Goal: Task Accomplishment & Management: Complete application form

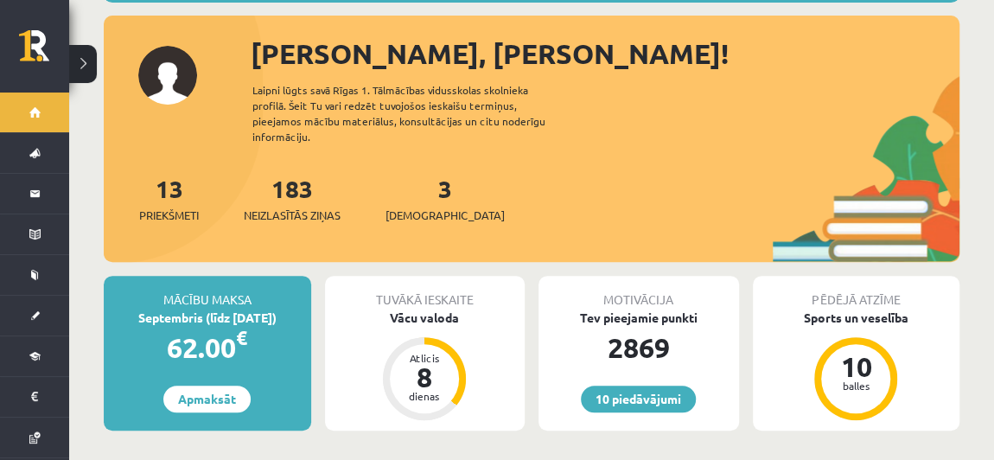
scroll to position [185, 0]
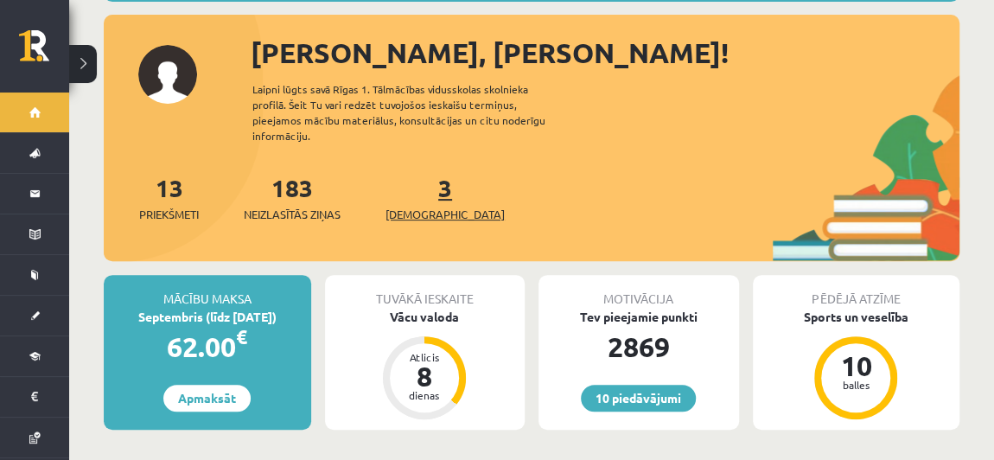
click at [414, 175] on link "3 Ieskaites" at bounding box center [444, 197] width 119 height 51
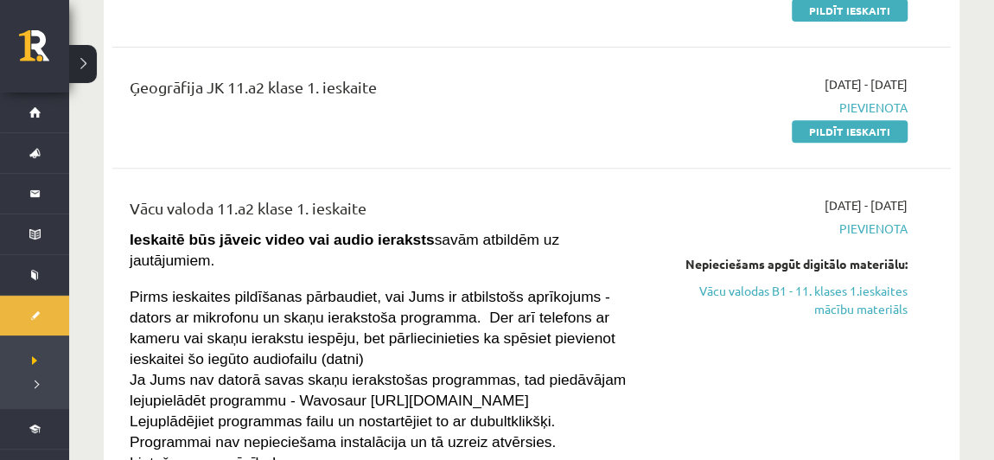
scroll to position [295, 0]
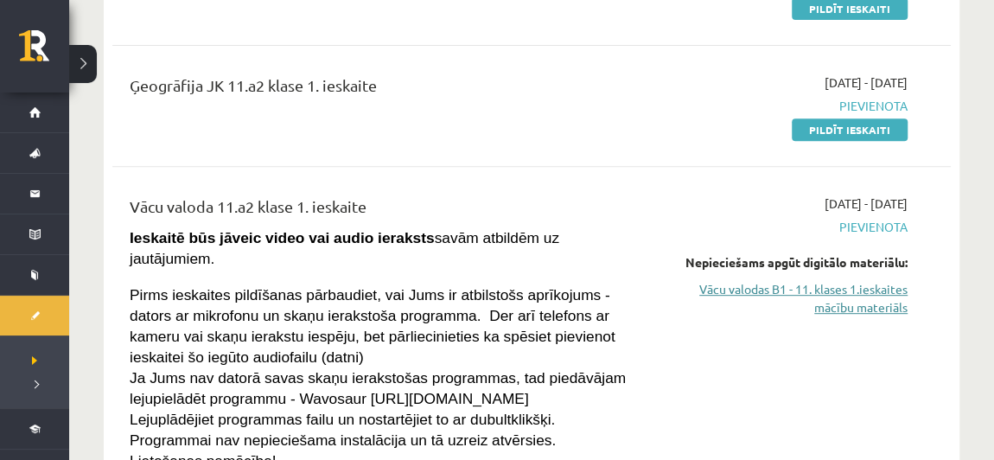
click at [840, 309] on link "Vācu valodas B1 - 11. klases 1.ieskaites mācību materiāls" at bounding box center [787, 298] width 242 height 36
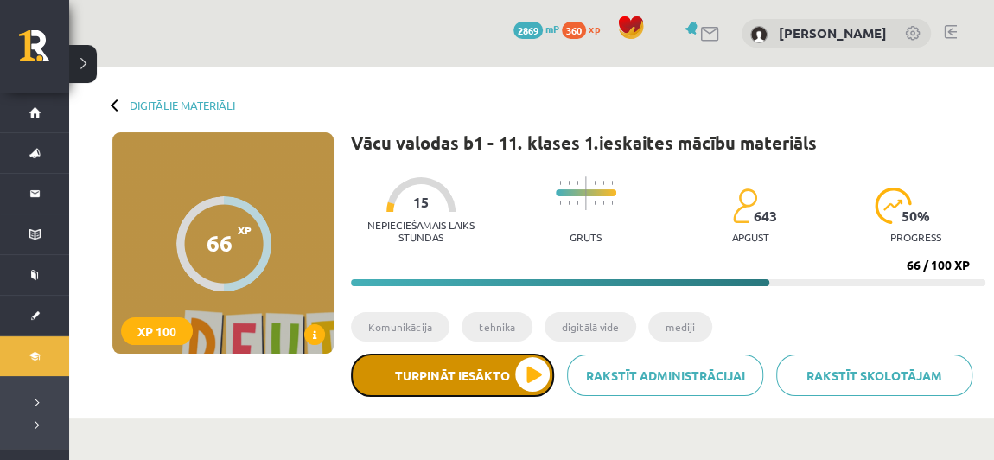
click at [486, 376] on button "Turpināt iesākto" at bounding box center [452, 375] width 203 height 43
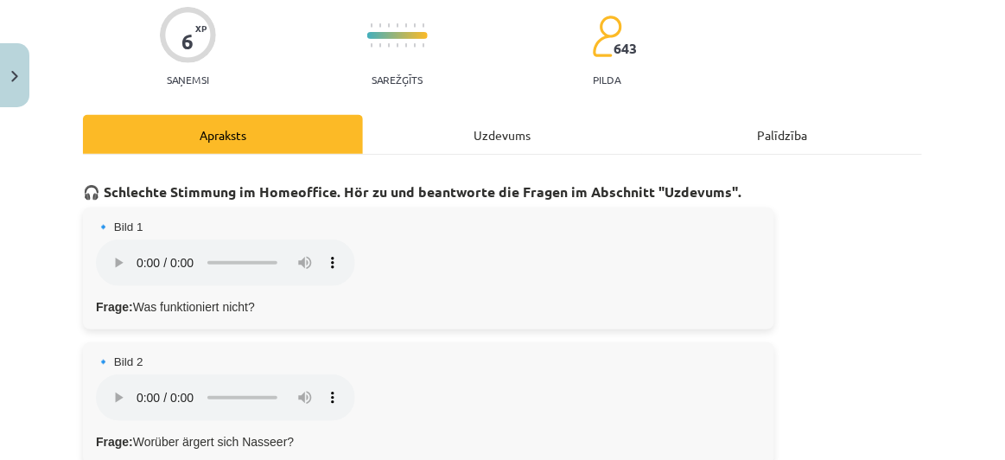
scroll to position [139, 0]
click at [373, 308] on p "Frage: Was funktioniert nicht?" at bounding box center [429, 307] width 666 height 18
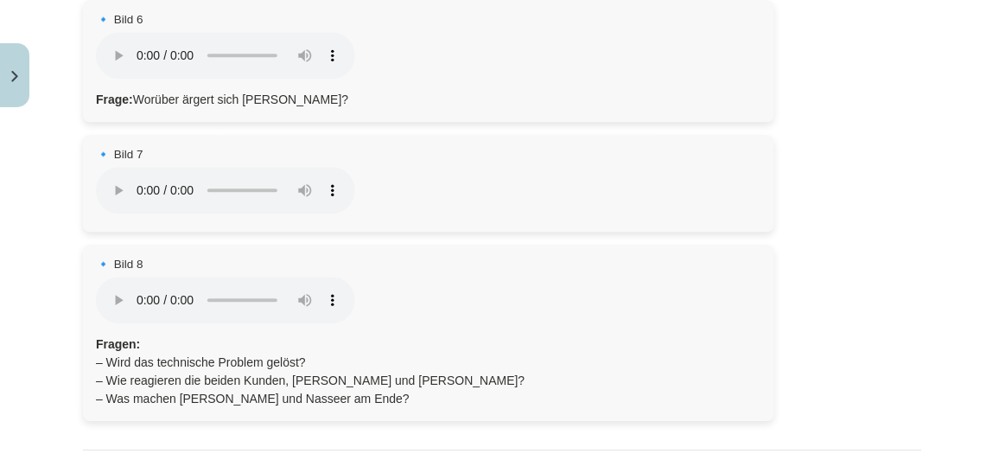
scroll to position [1157, 0]
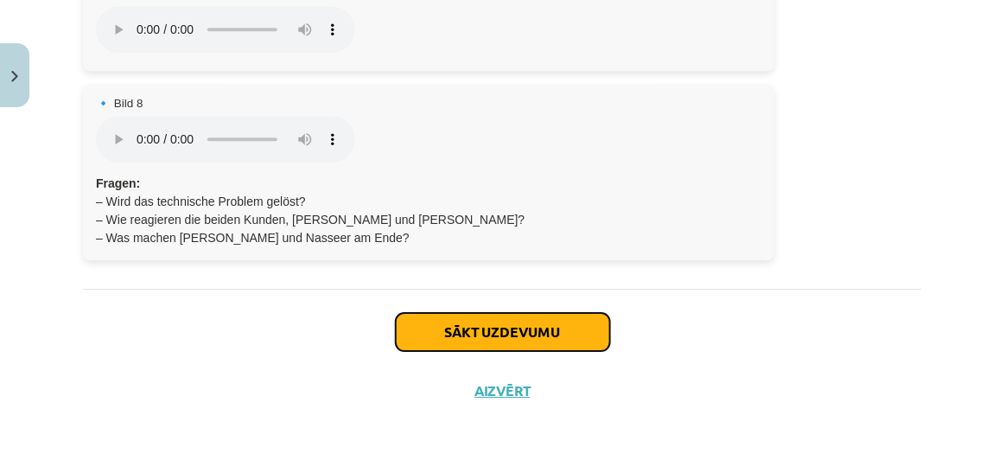
click at [489, 331] on button "Sākt uzdevumu" at bounding box center [503, 332] width 214 height 38
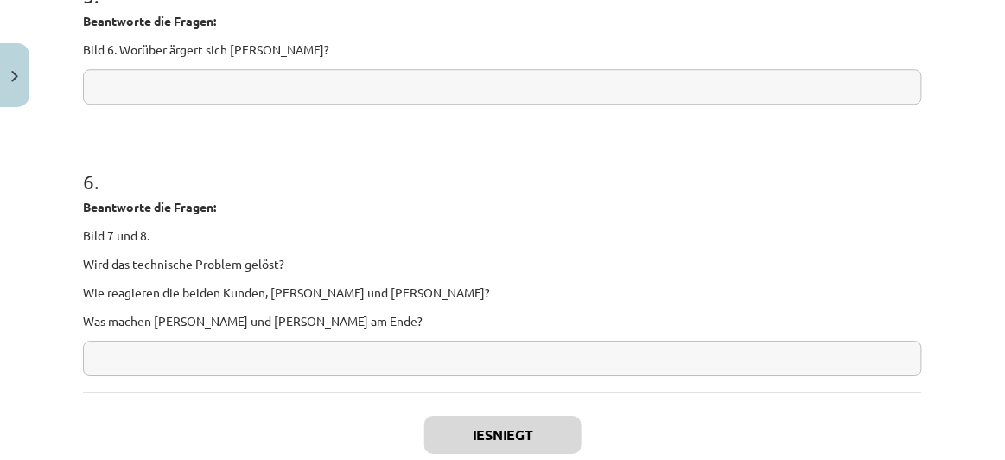
scroll to position [1239, 0]
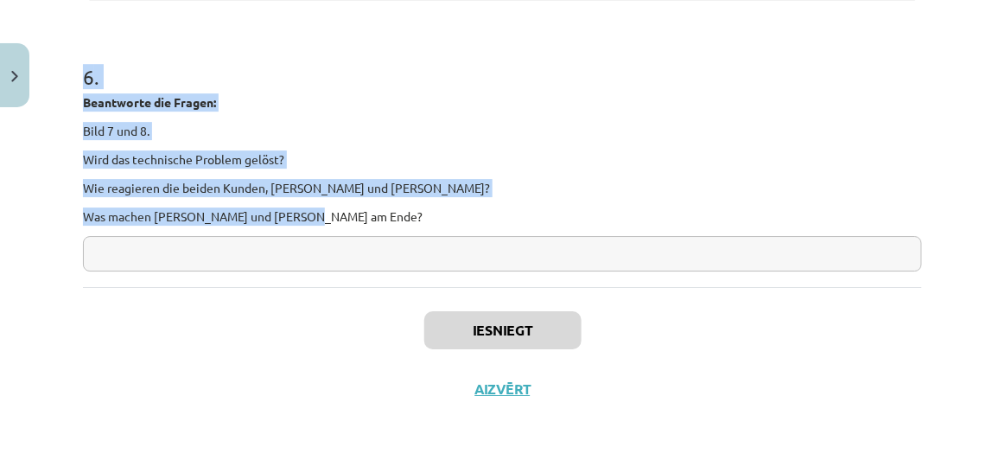
drag, startPoint x: 83, startPoint y: 253, endPoint x: 392, endPoint y: 216, distance: 310.8
copy form "Beantworte die Fragen: Bild 1. Was funktioniert nicht? 2 . Beantworte die Frage…"
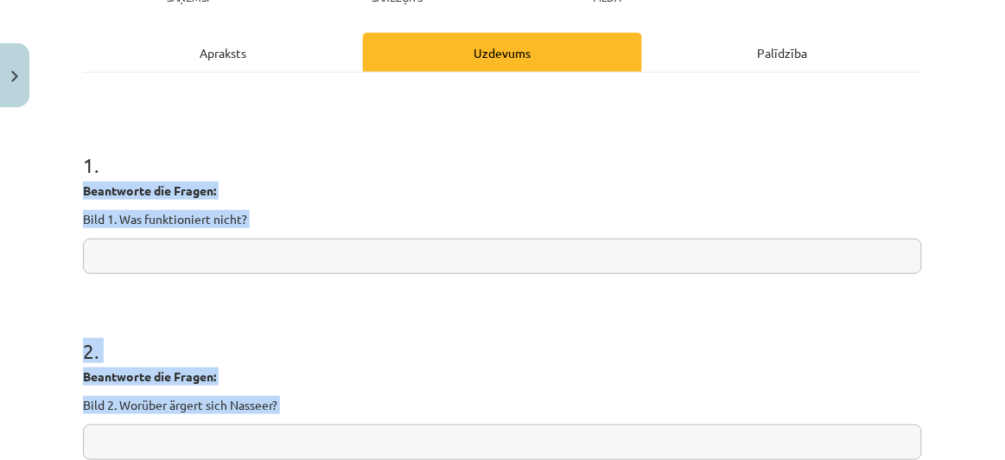
scroll to position [222, 0]
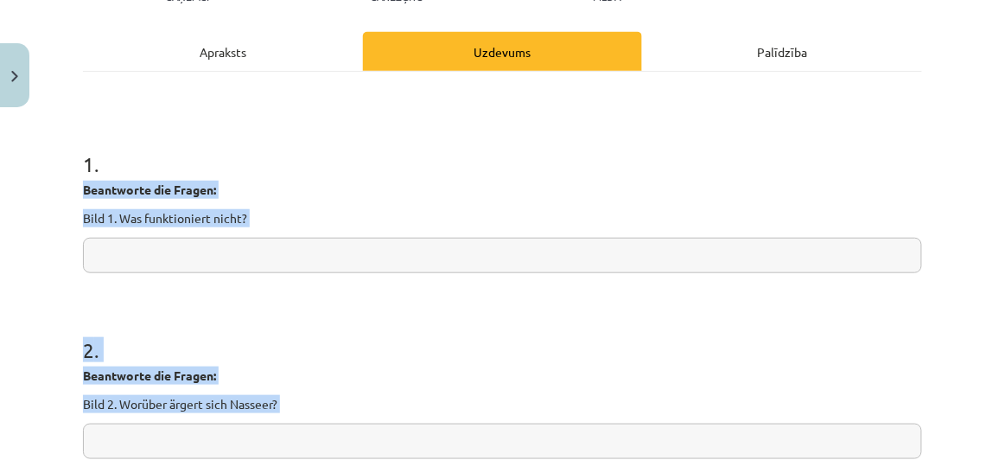
click at [321, 251] on input "text" at bounding box center [502, 255] width 839 height 35
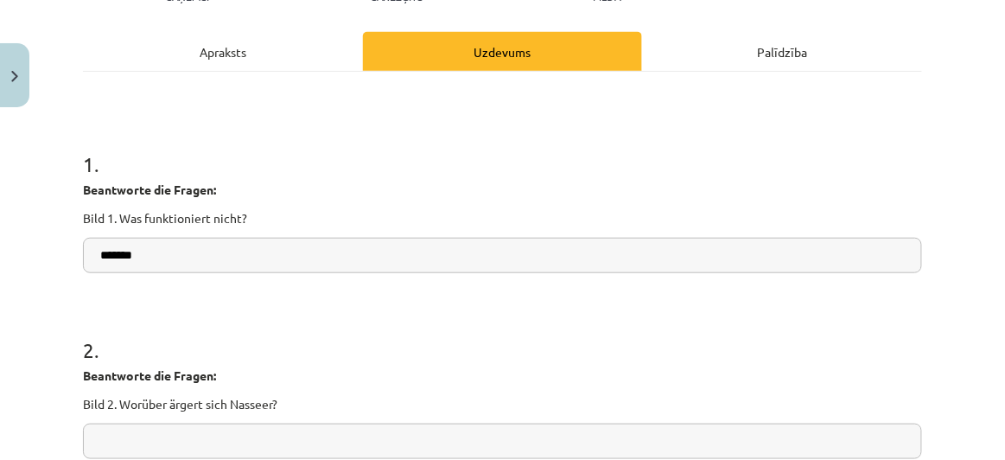
type input "*******"
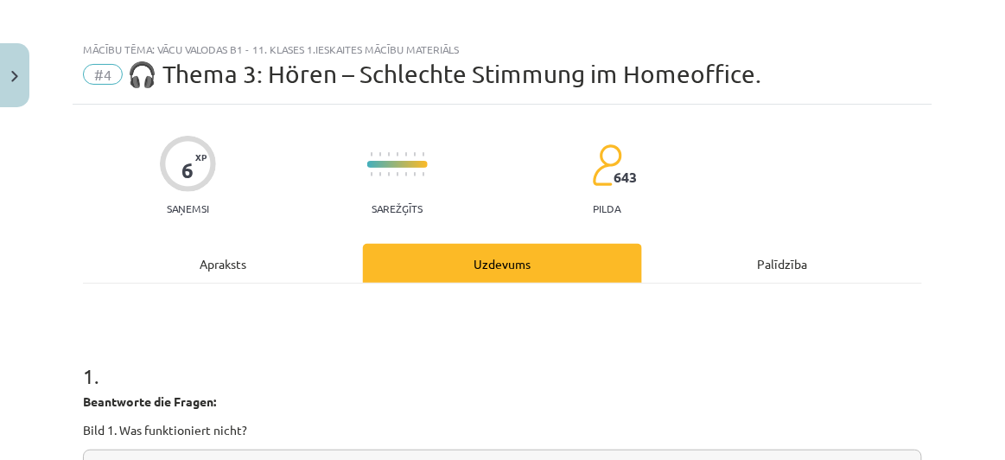
scroll to position [10, 0]
click at [236, 258] on div "Apraksts" at bounding box center [223, 263] width 280 height 39
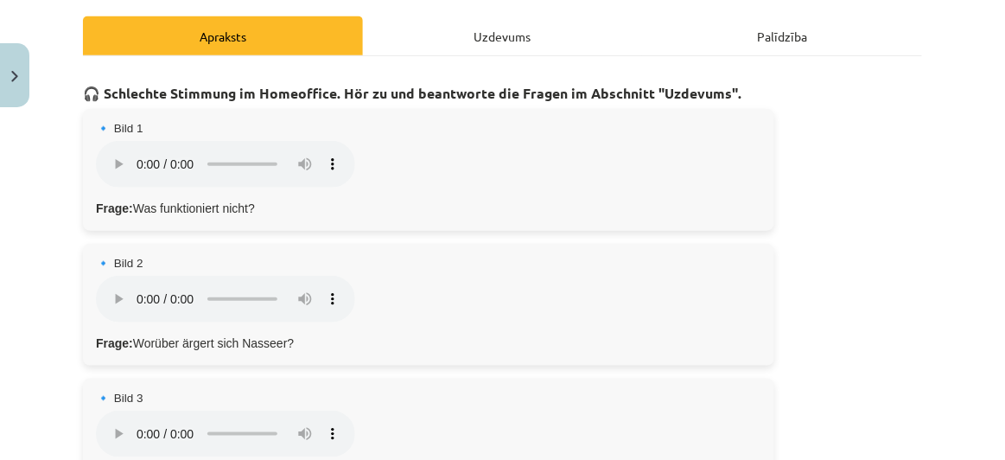
scroll to position [240, 0]
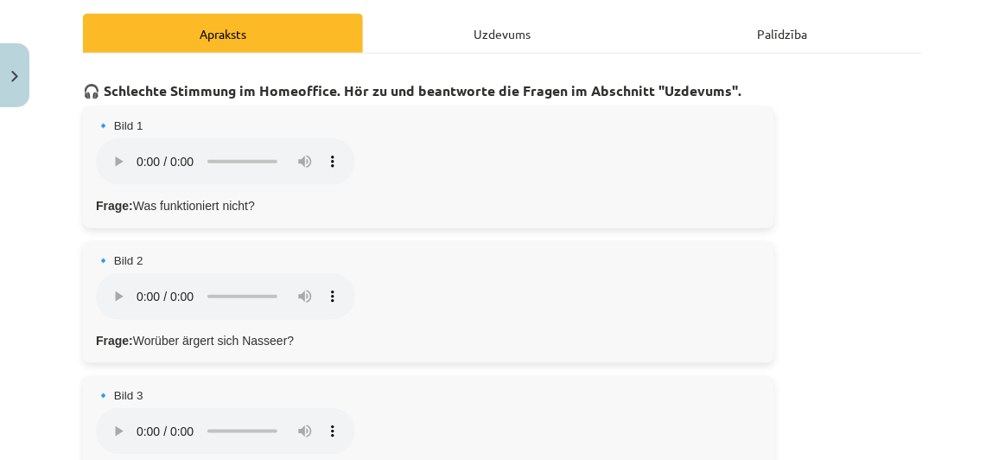
click at [478, 35] on div "Uzdevums" at bounding box center [503, 33] width 280 height 39
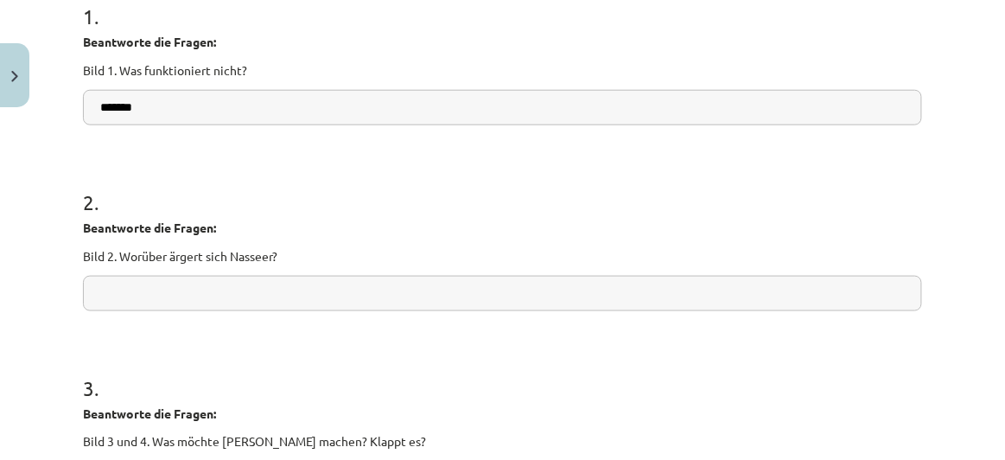
scroll to position [372, 0]
click at [313, 287] on input "text" at bounding box center [502, 291] width 839 height 35
paste input "**********"
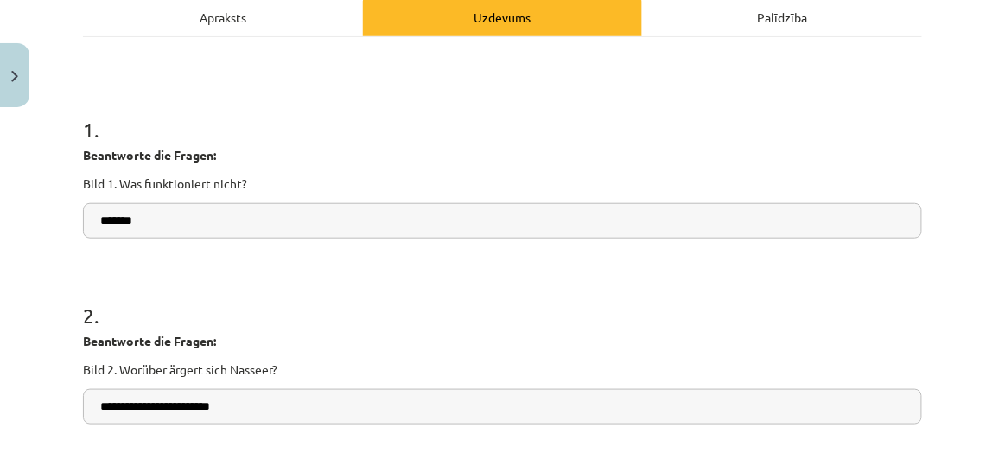
scroll to position [256, 0]
type input "**********"
click at [299, 23] on div "Apraksts" at bounding box center [223, 17] width 280 height 39
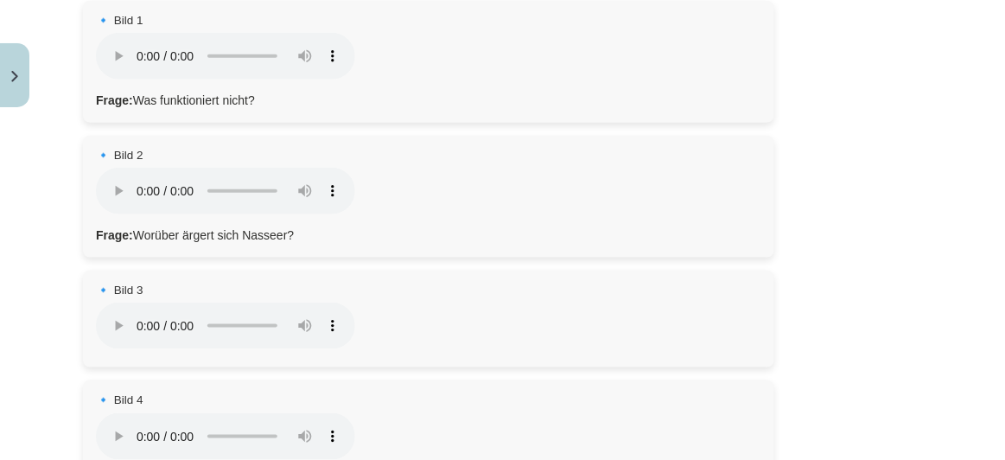
scroll to position [347, 0]
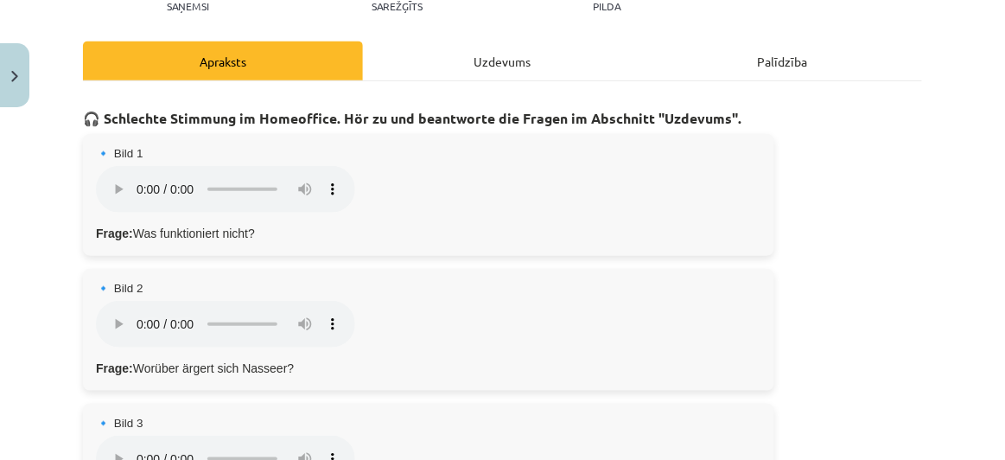
click at [506, 67] on div "Uzdevums" at bounding box center [503, 60] width 280 height 39
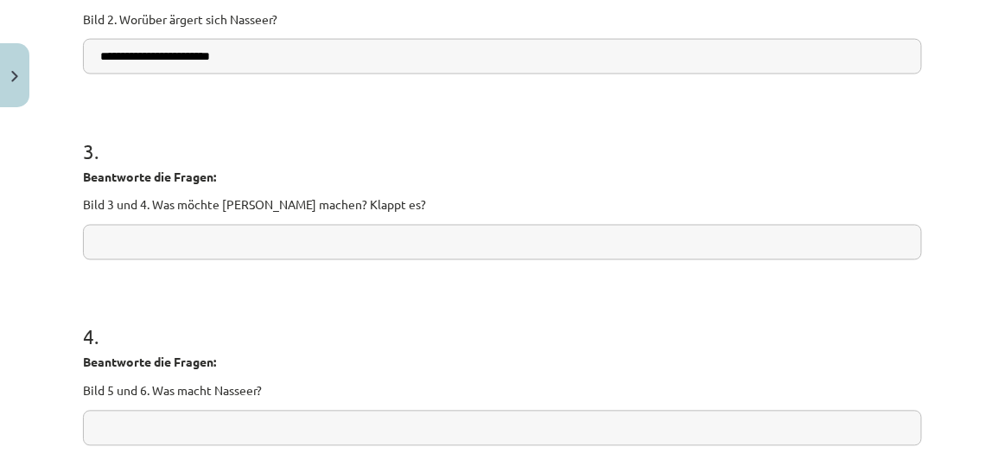
scroll to position [619, 0]
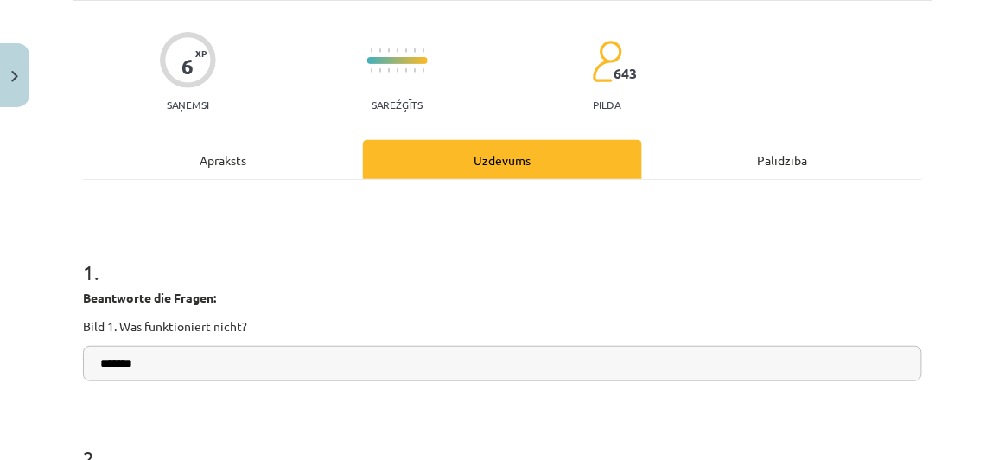
click at [245, 154] on div "Apraksts" at bounding box center [223, 159] width 280 height 39
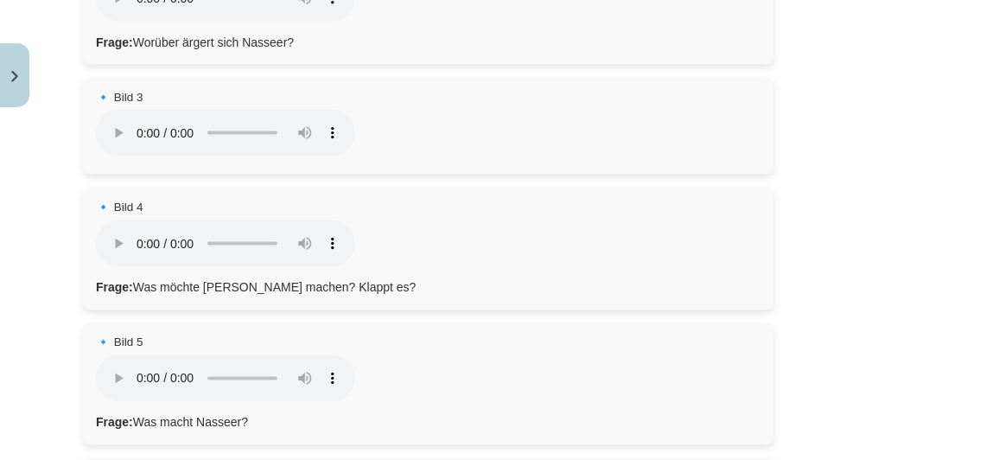
scroll to position [538, 0]
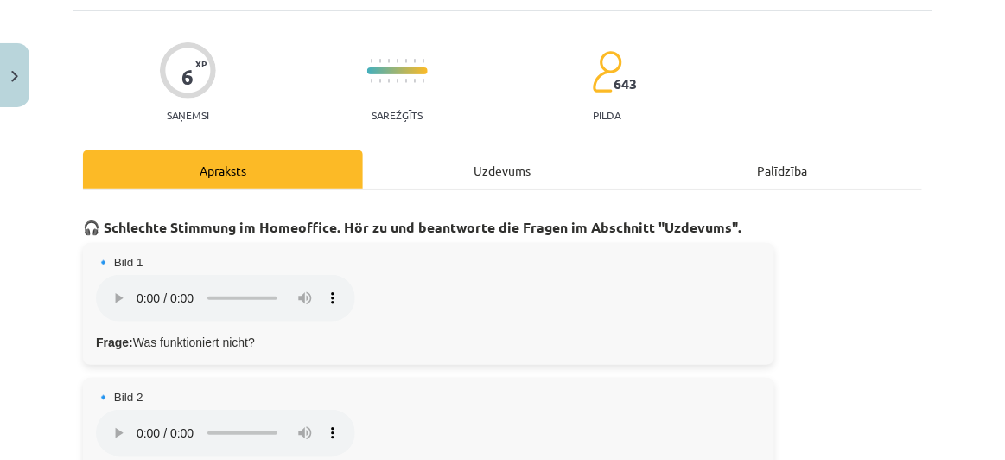
click at [453, 171] on div "Uzdevums" at bounding box center [503, 169] width 280 height 39
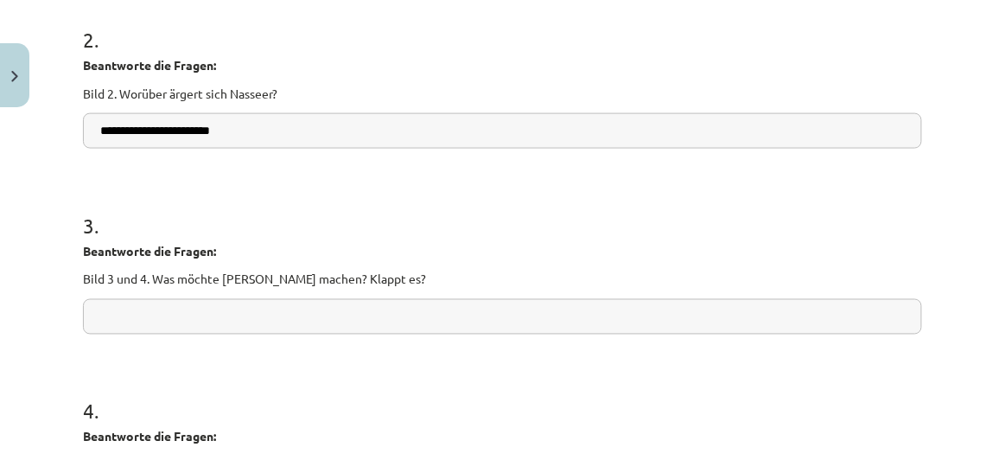
scroll to position [533, 0]
click at [282, 309] on input "text" at bounding box center [502, 315] width 839 height 35
paste input "**********"
click at [270, 312] on input "**********" at bounding box center [502, 315] width 839 height 35
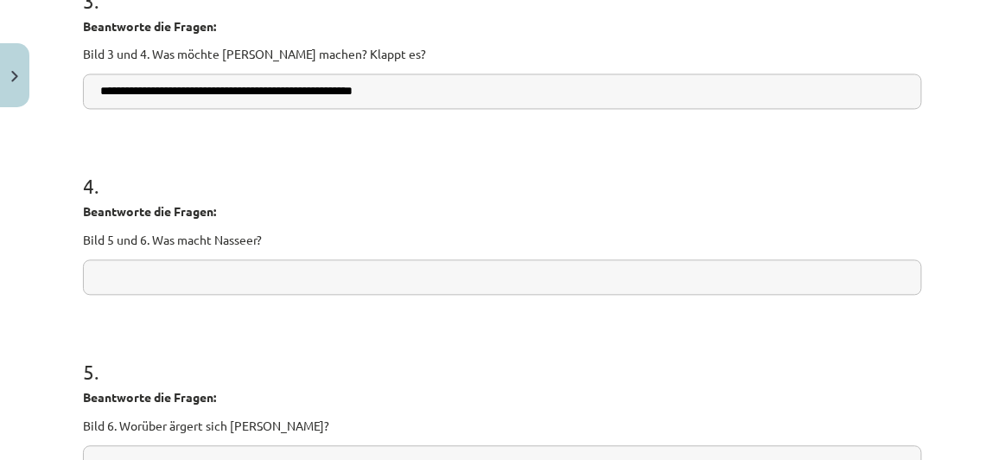
scroll to position [756, 0]
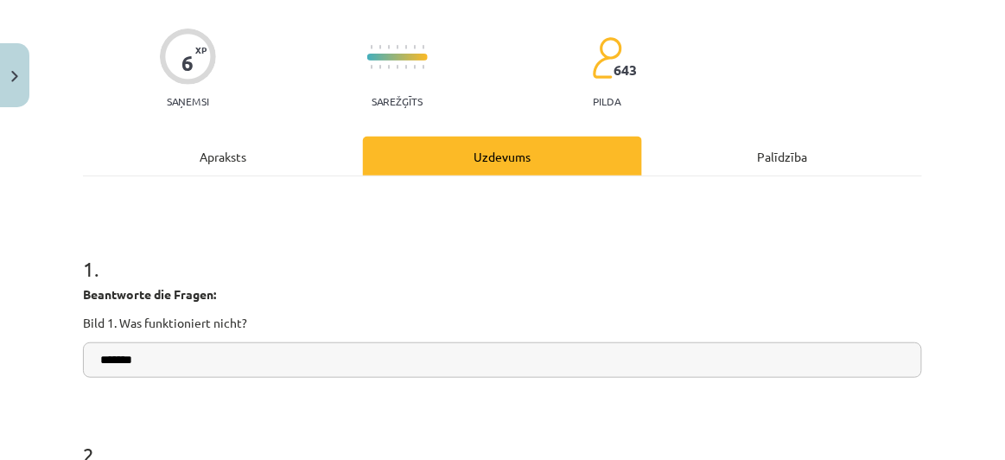
type input "**********"
click at [245, 146] on div "Apraksts" at bounding box center [223, 156] width 280 height 39
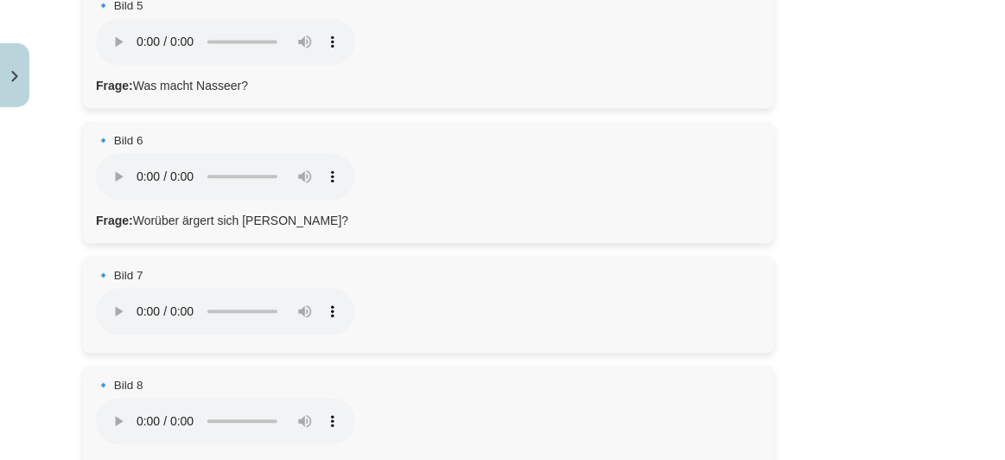
scroll to position [863, 0]
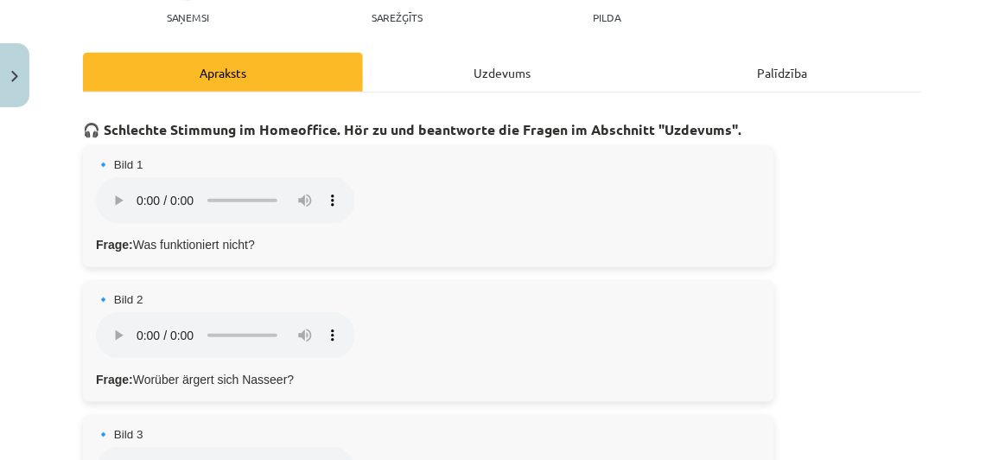
click at [494, 60] on div "Uzdevums" at bounding box center [503, 72] width 280 height 39
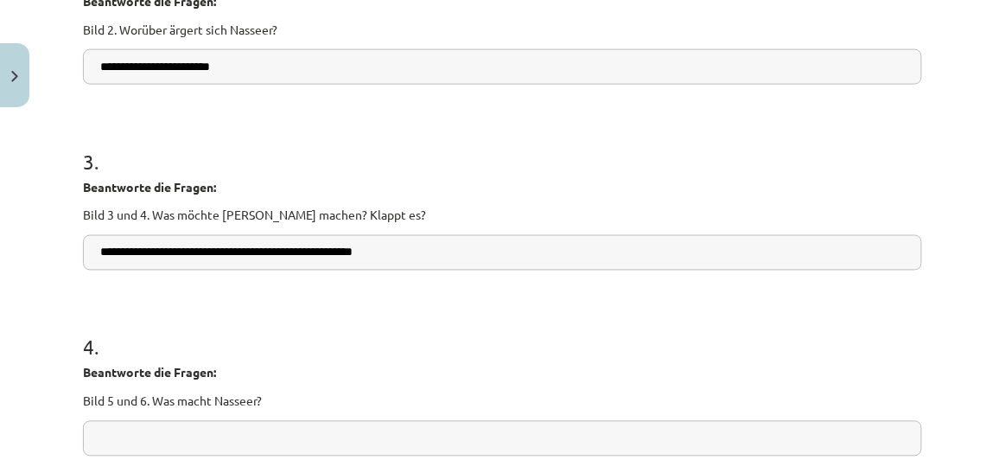
scroll to position [601, 0]
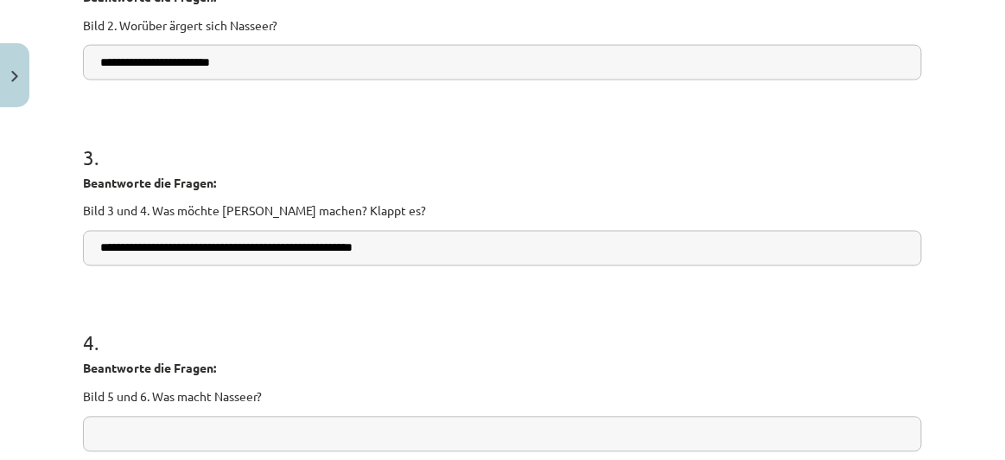
click at [214, 246] on input "**********" at bounding box center [502, 248] width 839 height 35
click at [220, 249] on input "**********" at bounding box center [502, 248] width 839 height 35
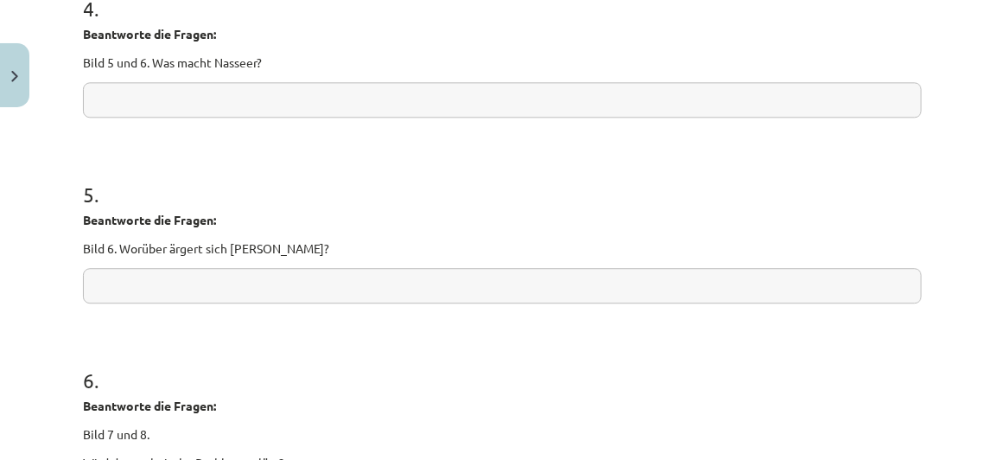
scroll to position [945, 0]
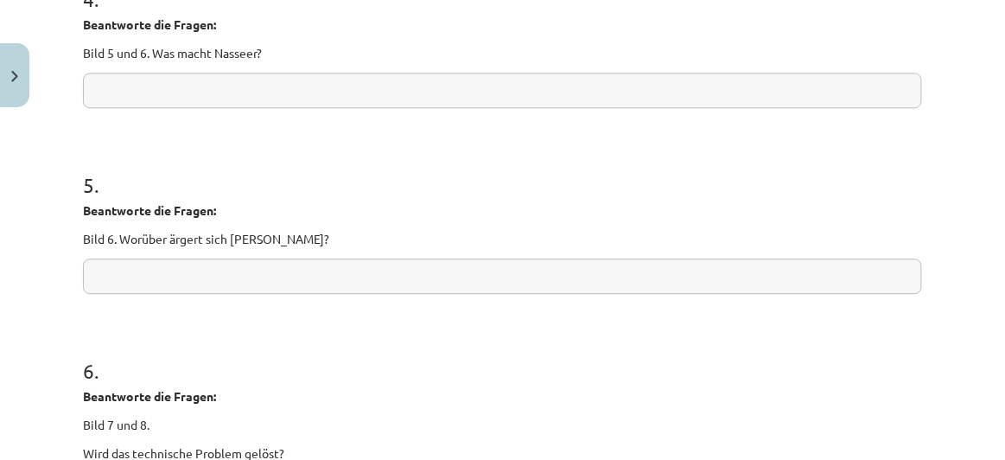
type input "**********"
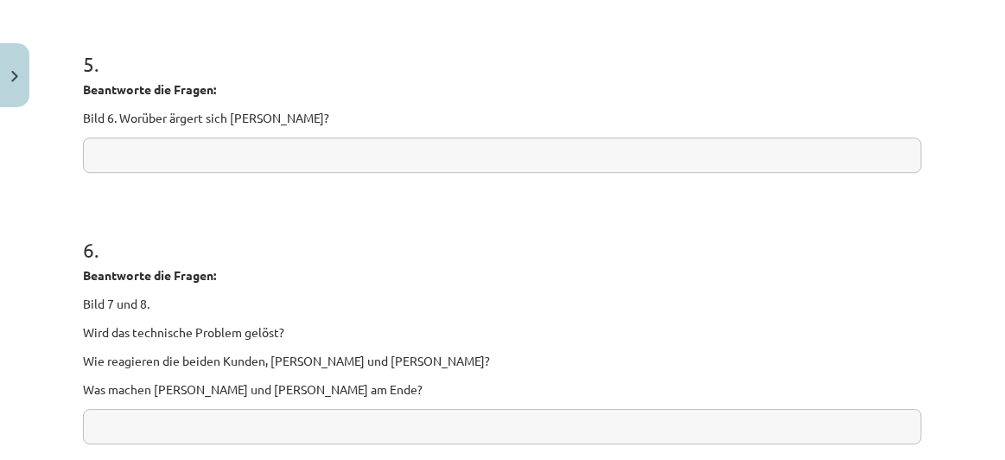
scroll to position [1000, 0]
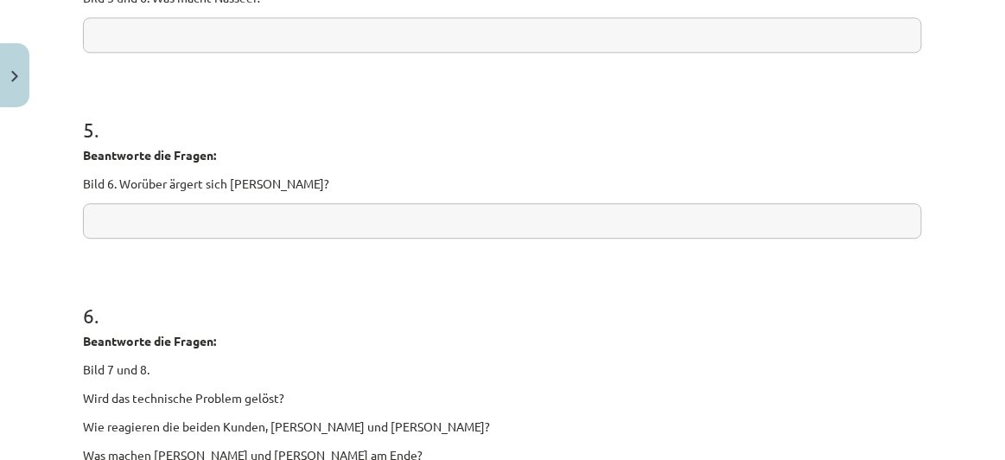
click at [340, 209] on input "text" at bounding box center [502, 220] width 839 height 35
paste input "**********"
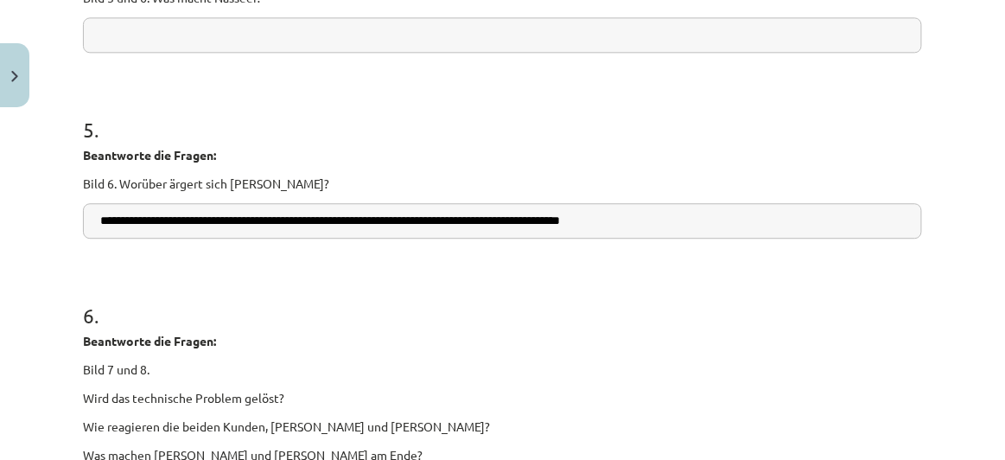
scroll to position [1239, 0]
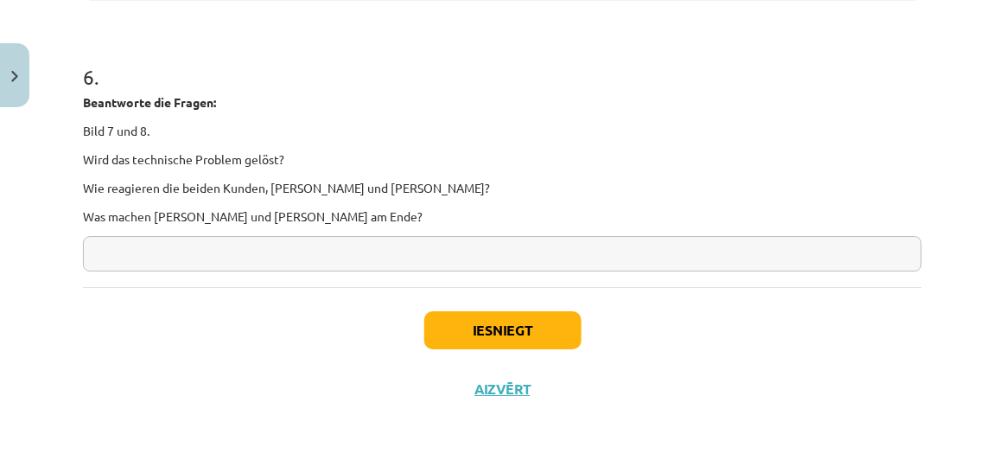
type input "**********"
click at [494, 325] on button "Iesniegt" at bounding box center [502, 330] width 157 height 38
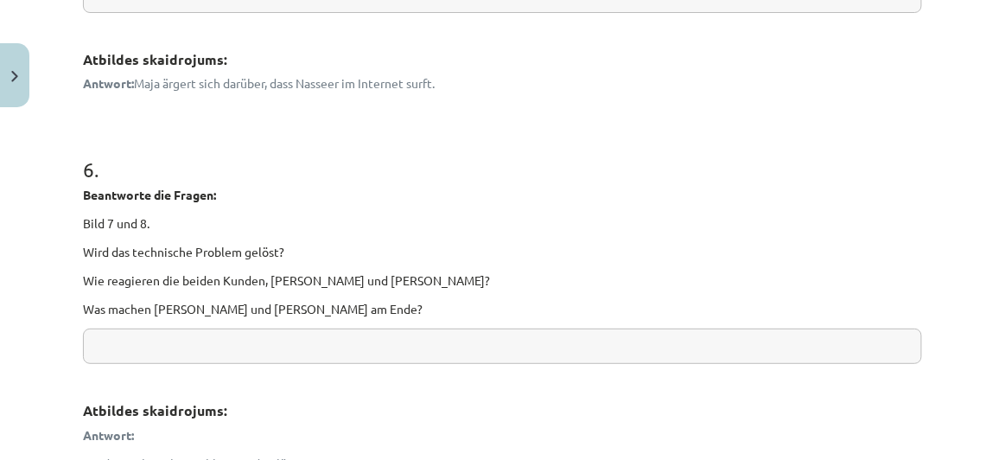
scroll to position [1870, 0]
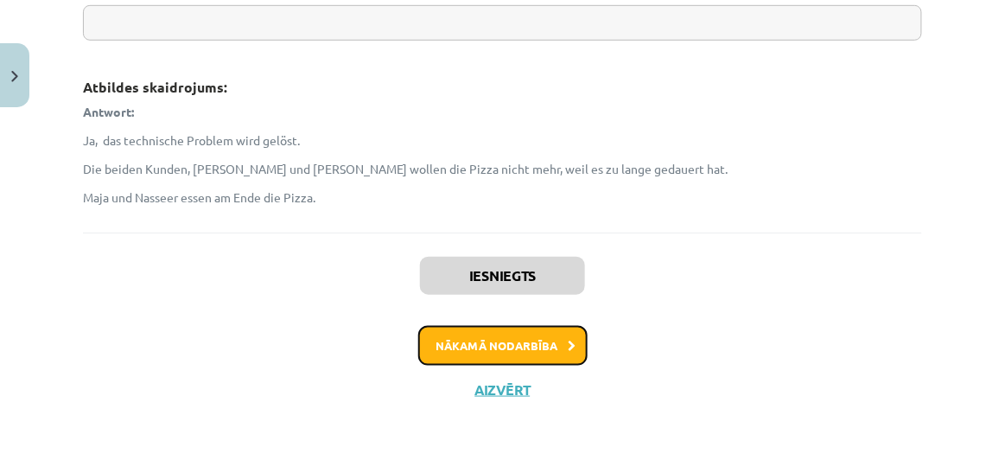
click at [550, 341] on button "Nākamā nodarbība" at bounding box center [502, 346] width 169 height 40
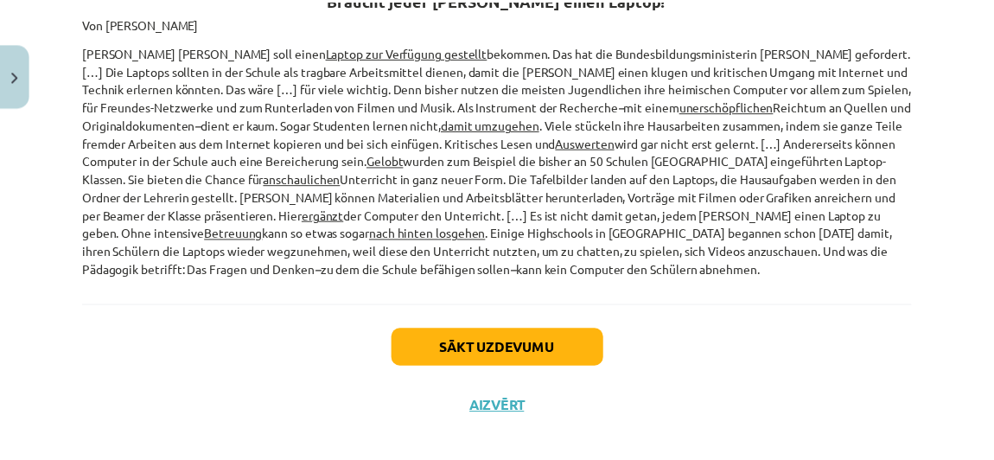
scroll to position [482, 0]
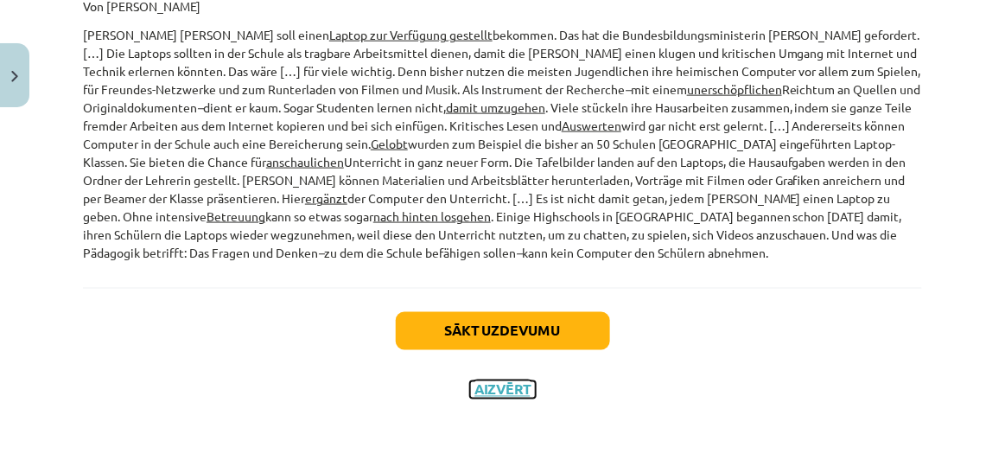
click at [487, 388] on button "Aizvērt" at bounding box center [503, 389] width 66 height 17
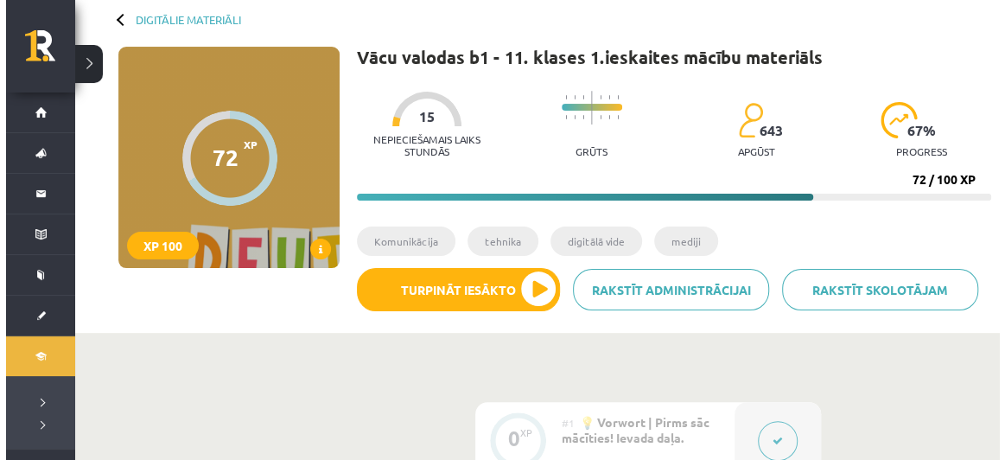
scroll to position [87, 0]
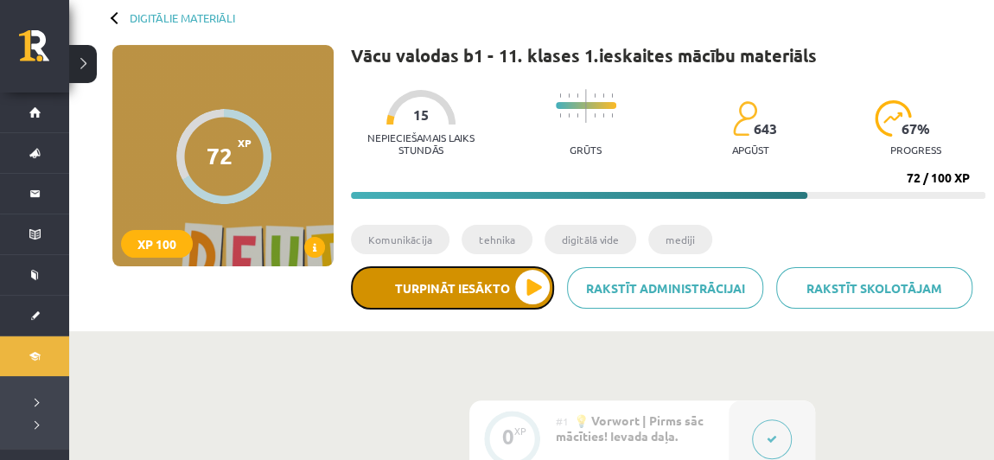
click at [511, 277] on button "Turpināt iesākto" at bounding box center [452, 287] width 203 height 43
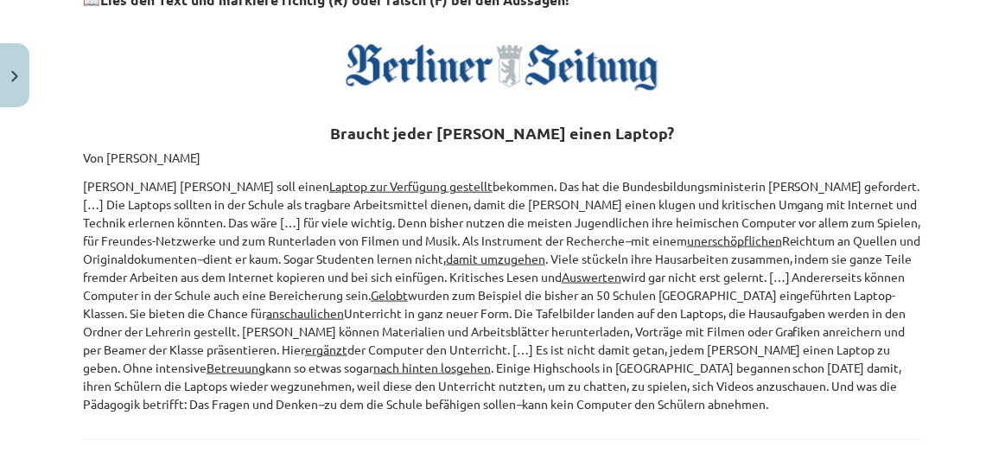
scroll to position [482, 0]
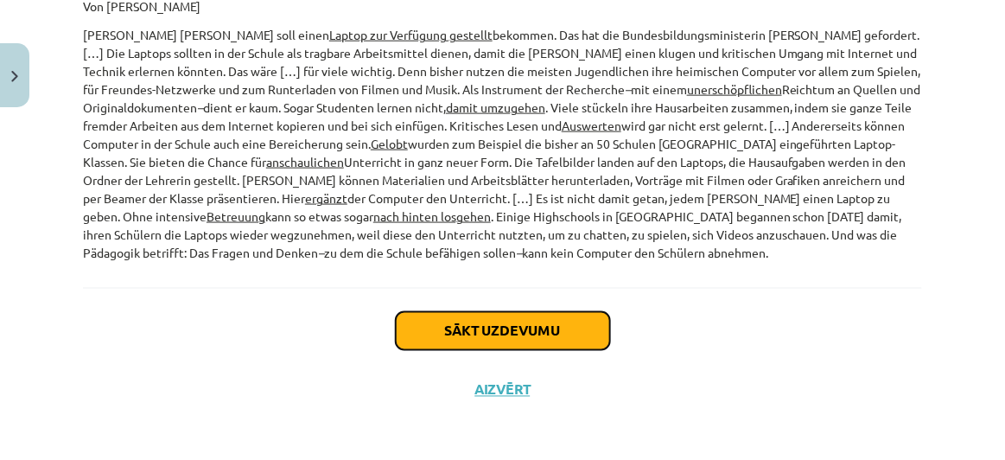
click at [558, 313] on button "Sākt uzdevumu" at bounding box center [503, 331] width 214 height 38
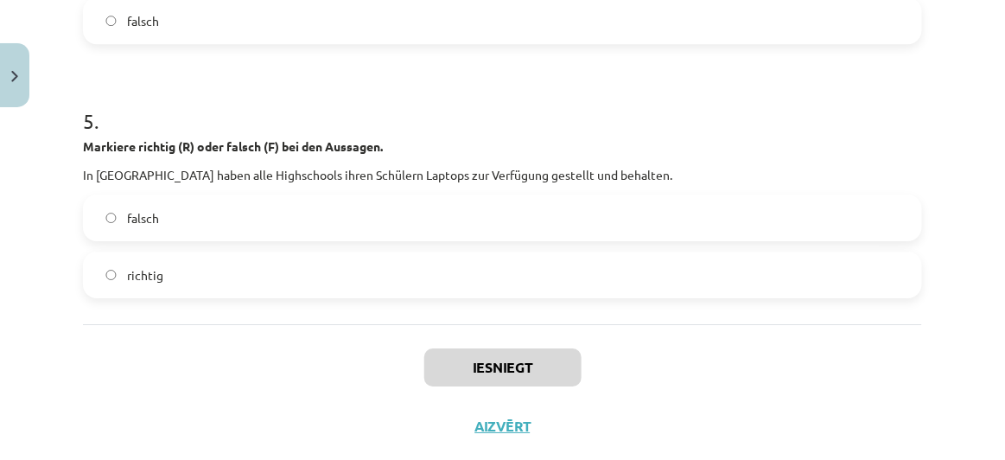
scroll to position [1319, 0]
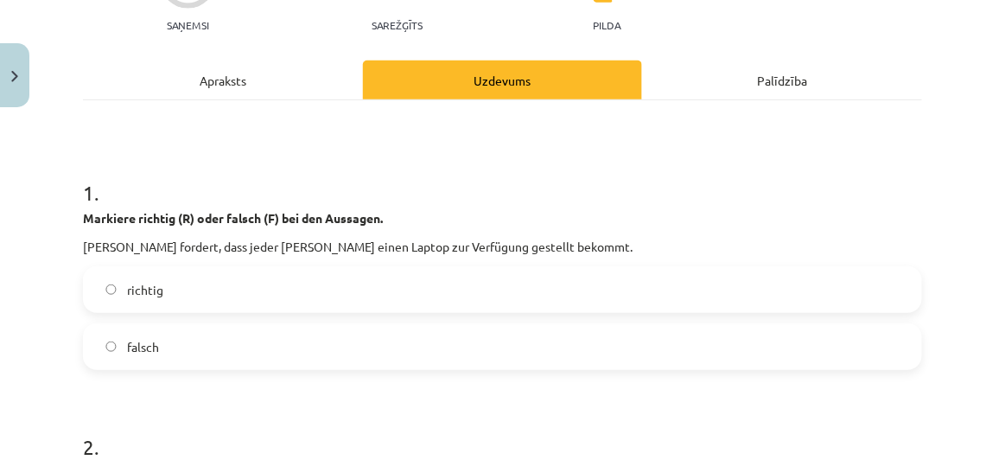
click at [223, 65] on div "Apraksts" at bounding box center [223, 80] width 280 height 39
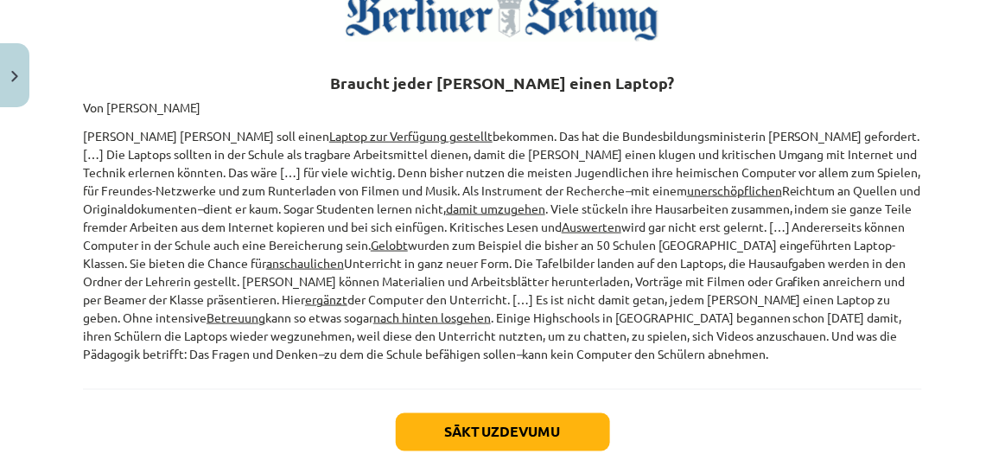
scroll to position [379, 0]
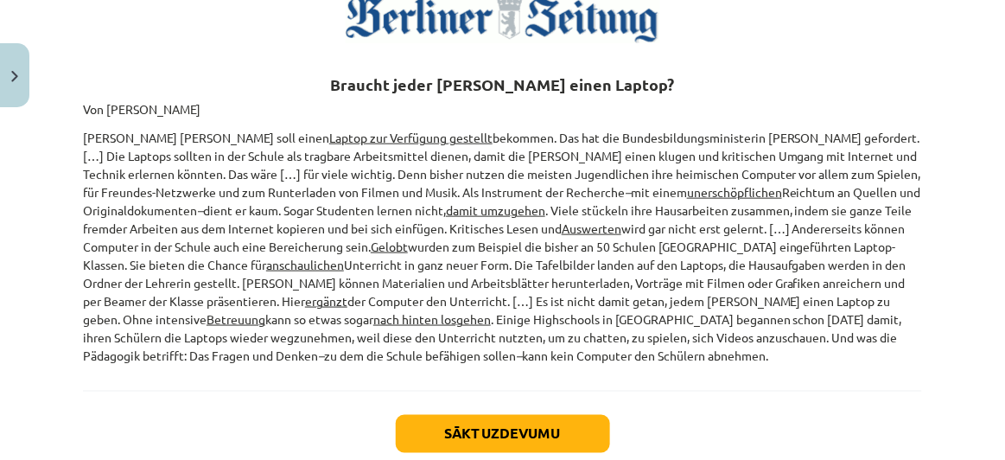
drag, startPoint x: 81, startPoint y: 99, endPoint x: 780, endPoint y: 385, distance: 755.2
click at [780, 385] on div "5 XP Saņemsi Sarežģīts 643 pilda Apraksts Uzdevums Palīdzība 📖 Lies den Text un…" at bounding box center [503, 129] width 860 height 787
copy div "Von Torsten Harmsen Jeder Schüler soll einen Laptop zur Verfügung gestellt beko…"
click at [568, 422] on button "Sākt uzdevumu" at bounding box center [503, 434] width 214 height 38
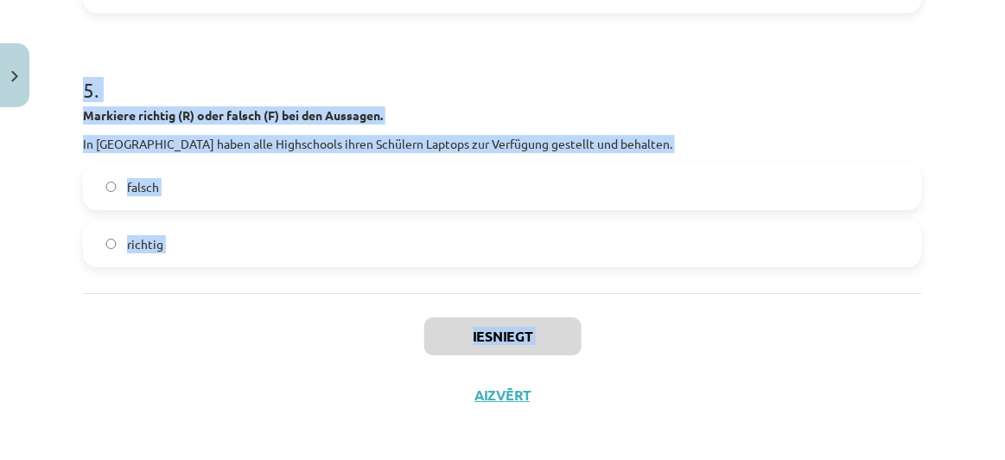
scroll to position [1319, 0]
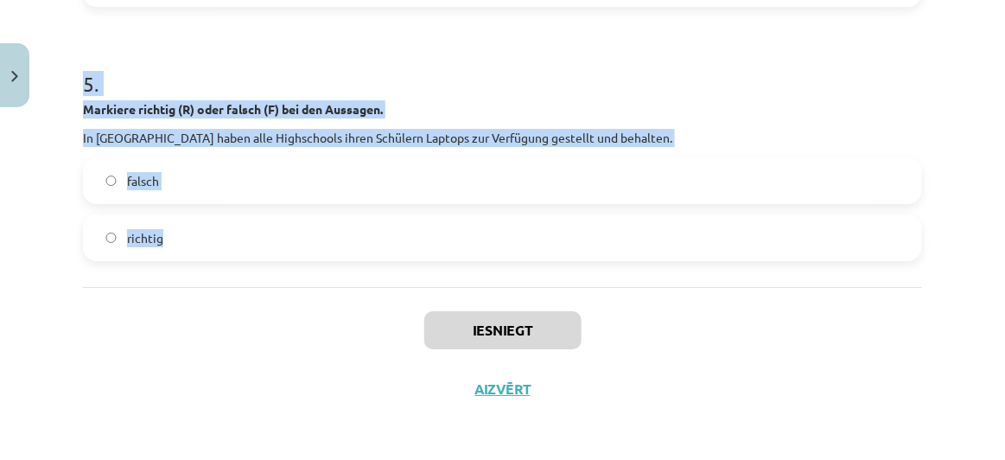
drag, startPoint x: 69, startPoint y: 360, endPoint x: 233, endPoint y: 242, distance: 202.5
click at [233, 242] on div "Mācību tēma: Vācu valodas b1 - 11. klases 1.ieskaites mācību materiāls #5 📖 The…" at bounding box center [502, 230] width 1005 height 460
copy form "Markiere richtig (R) oder falsch (F) bei den Aussagen. Annette Schavan fordert,…"
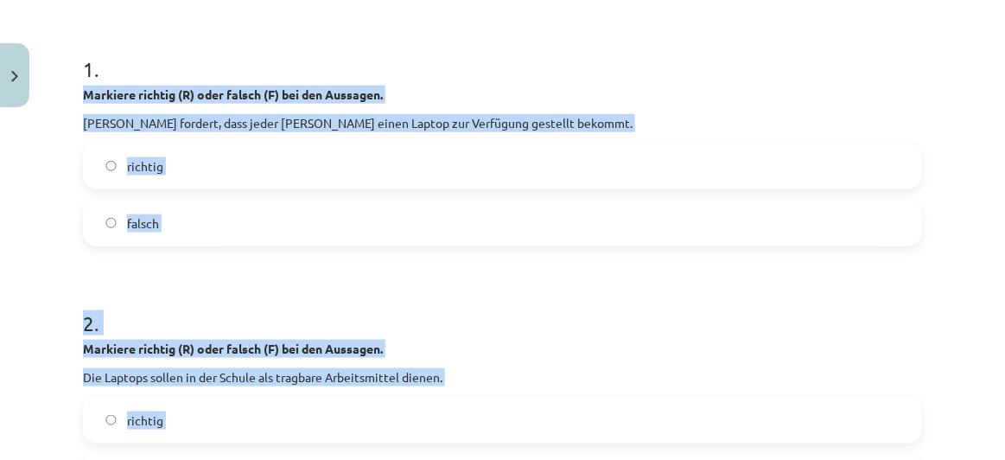
scroll to position [315, 0]
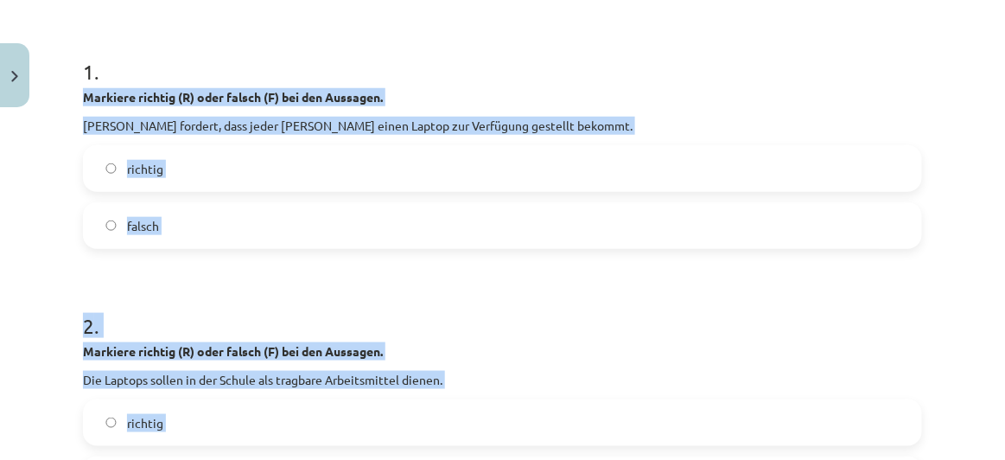
click at [367, 170] on label "richtig" at bounding box center [503, 168] width 836 height 43
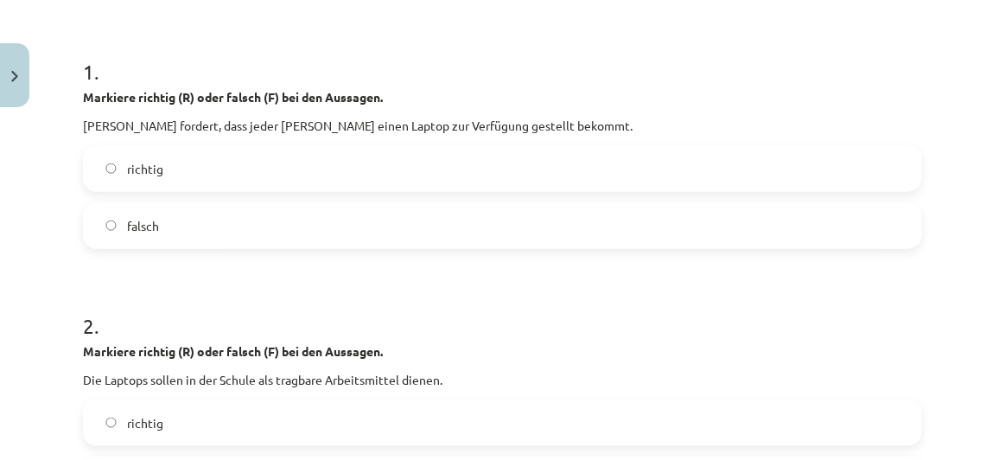
scroll to position [449, 0]
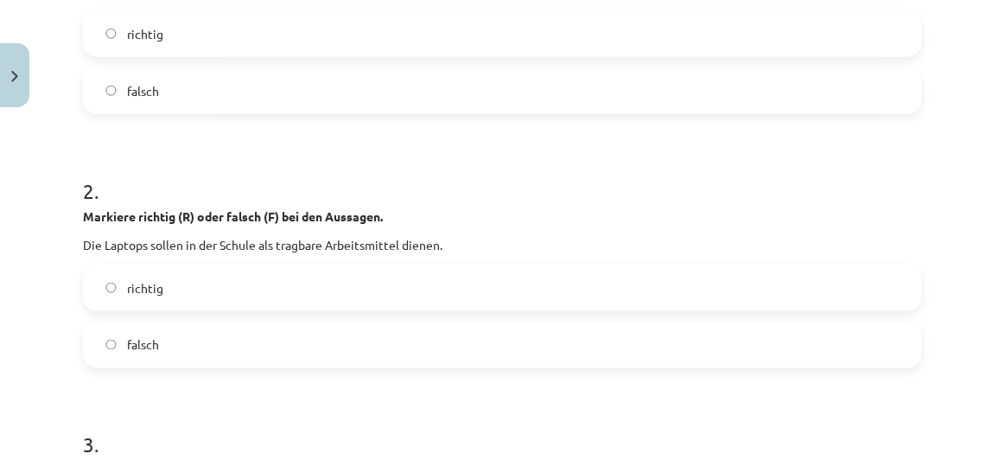
click at [271, 288] on label "richtig" at bounding box center [503, 287] width 836 height 43
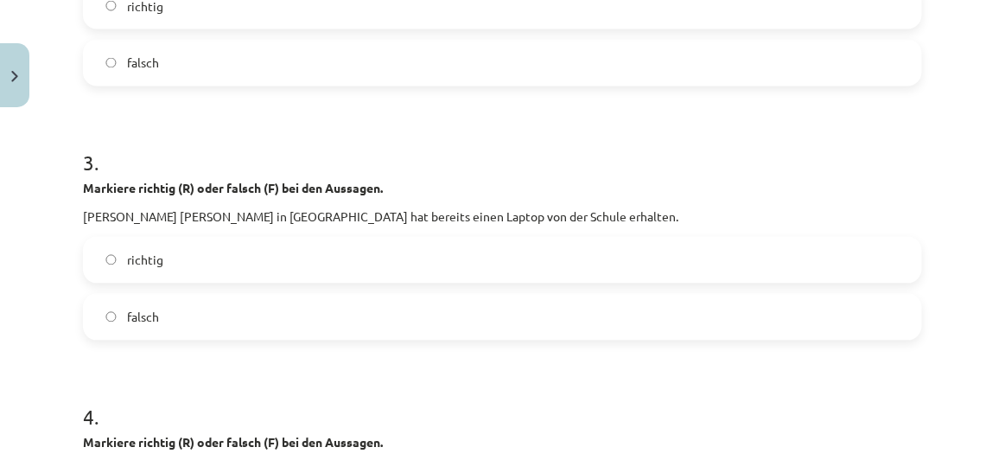
scroll to position [732, 0]
click at [248, 319] on label "falsch" at bounding box center [503, 316] width 836 height 43
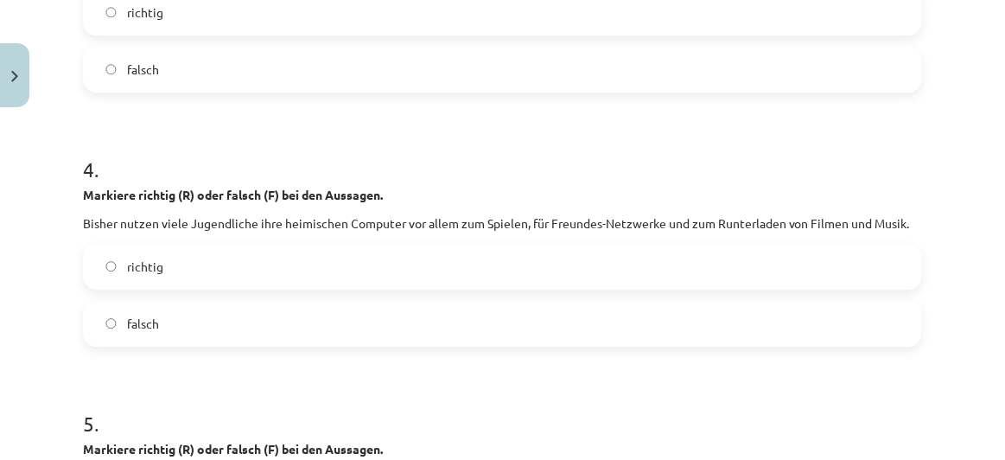
scroll to position [991, 0]
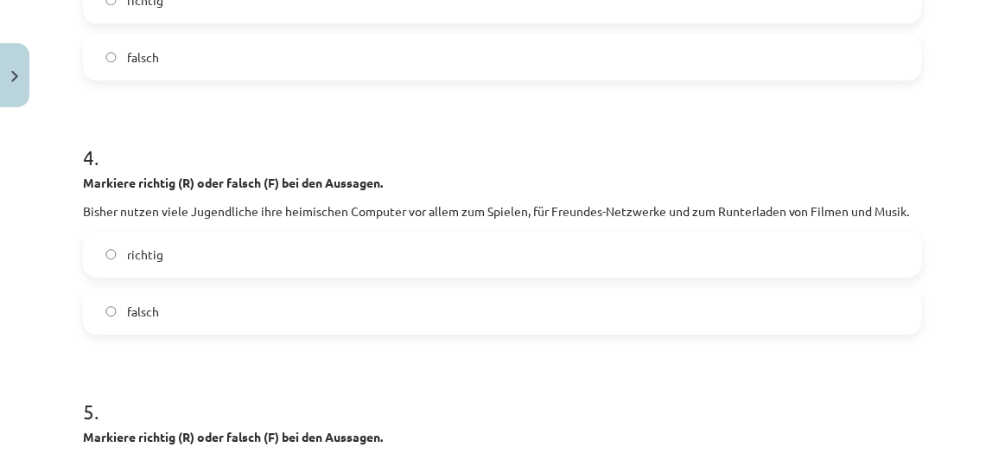
click at [258, 313] on label "falsch" at bounding box center [503, 311] width 836 height 43
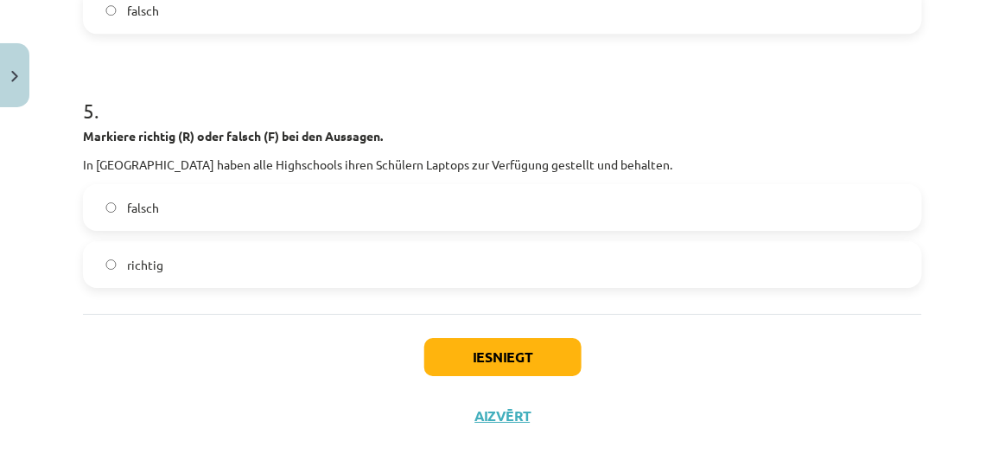
scroll to position [1298, 0]
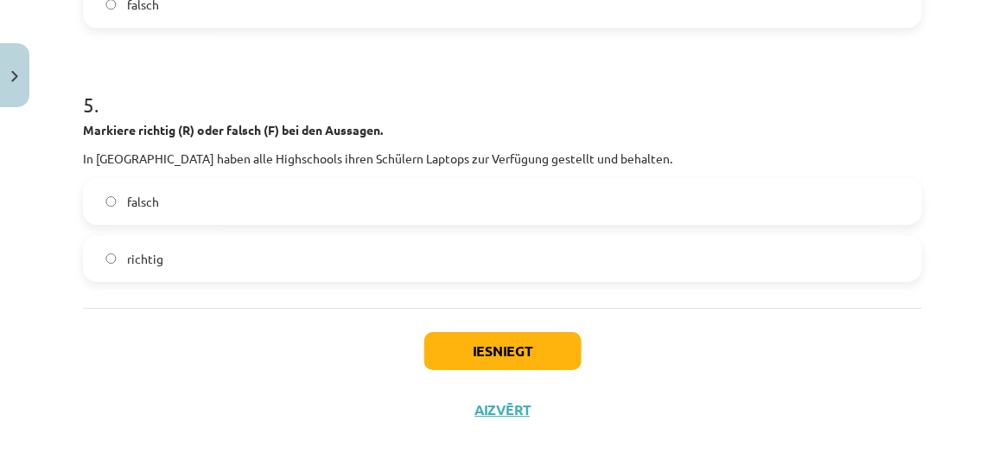
click at [258, 195] on label "falsch" at bounding box center [503, 201] width 836 height 43
click at [482, 339] on button "Iesniegt" at bounding box center [502, 351] width 157 height 38
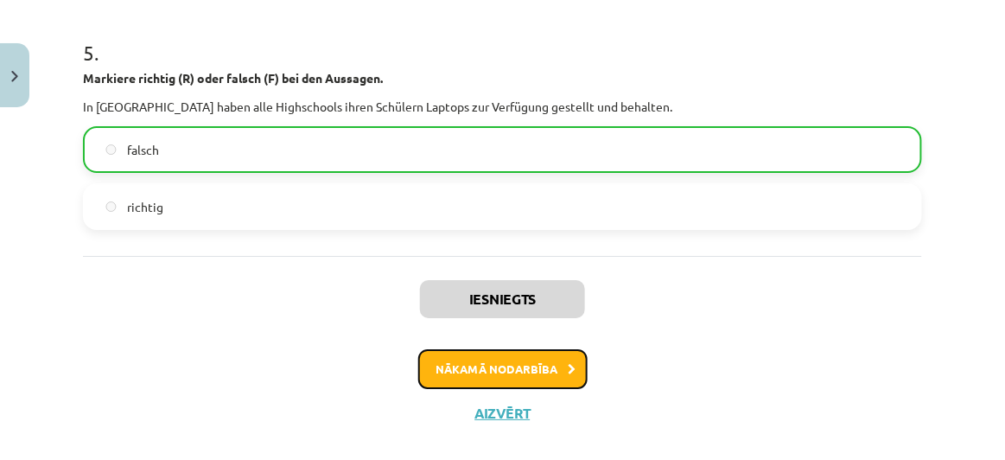
click at [524, 366] on button "Nākamā nodarbība" at bounding box center [502, 369] width 169 height 40
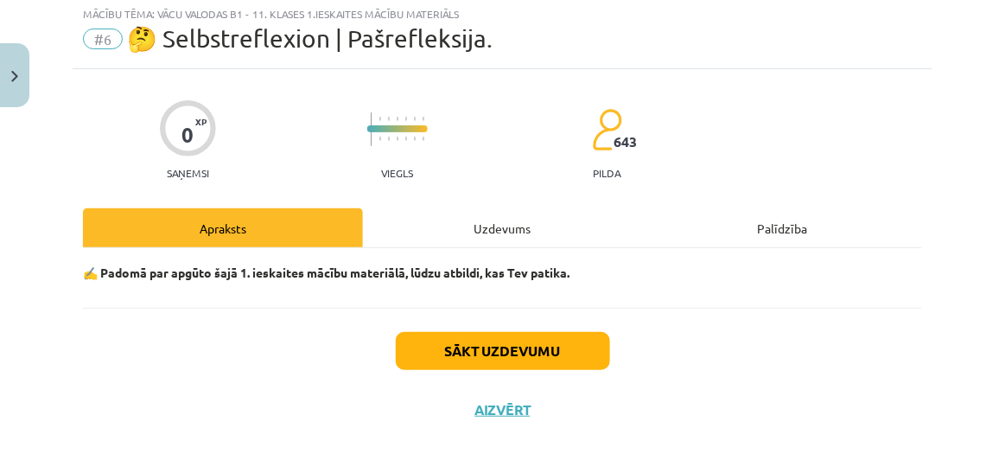
scroll to position [43, 0]
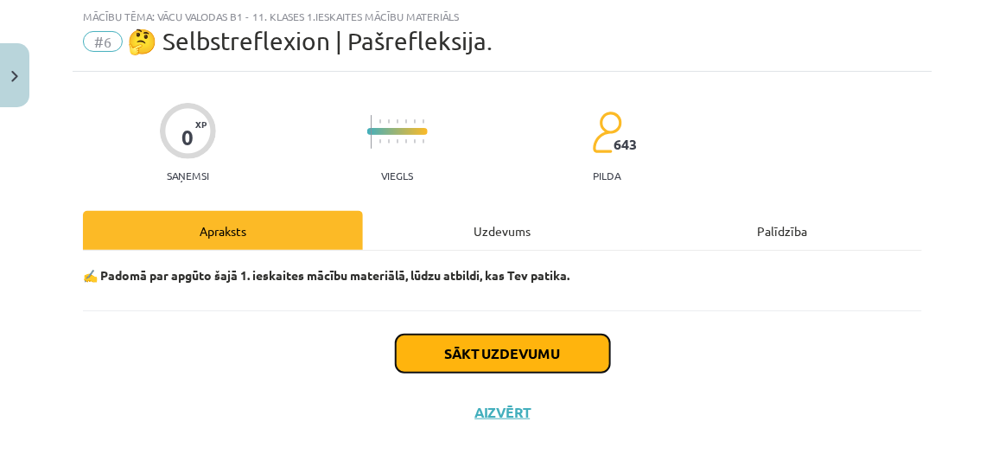
click at [455, 360] on button "Sākt uzdevumu" at bounding box center [503, 353] width 214 height 38
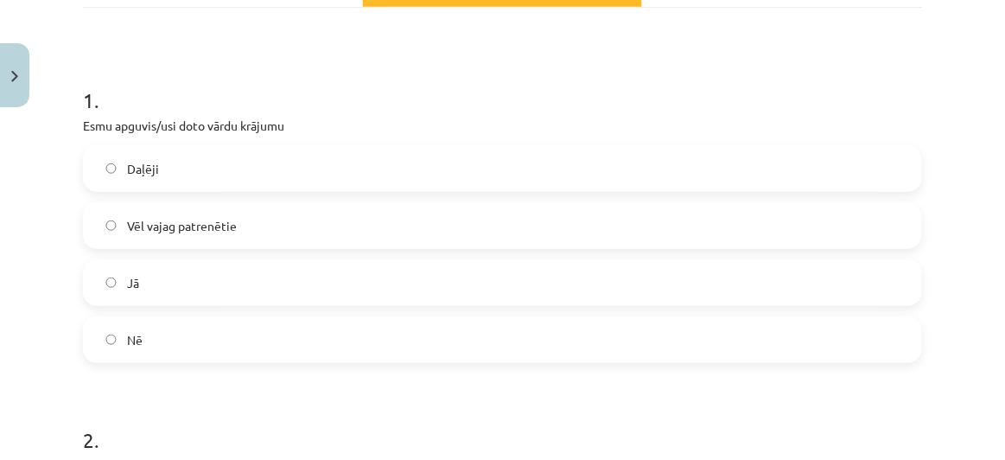
scroll to position [287, 0]
click at [429, 216] on label "Vēl vajag patrenētie" at bounding box center [503, 224] width 836 height 43
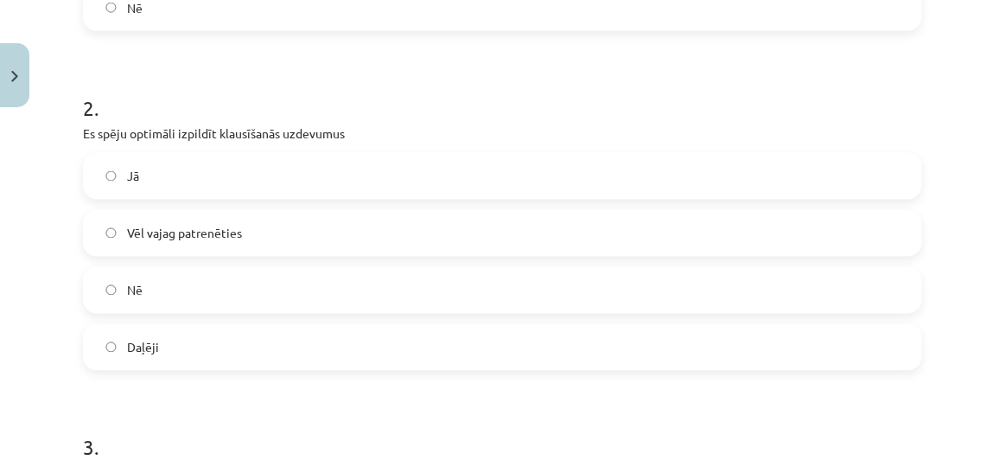
scroll to position [619, 0]
click at [324, 230] on label "Vēl vajag patrenēties" at bounding box center [503, 232] width 836 height 43
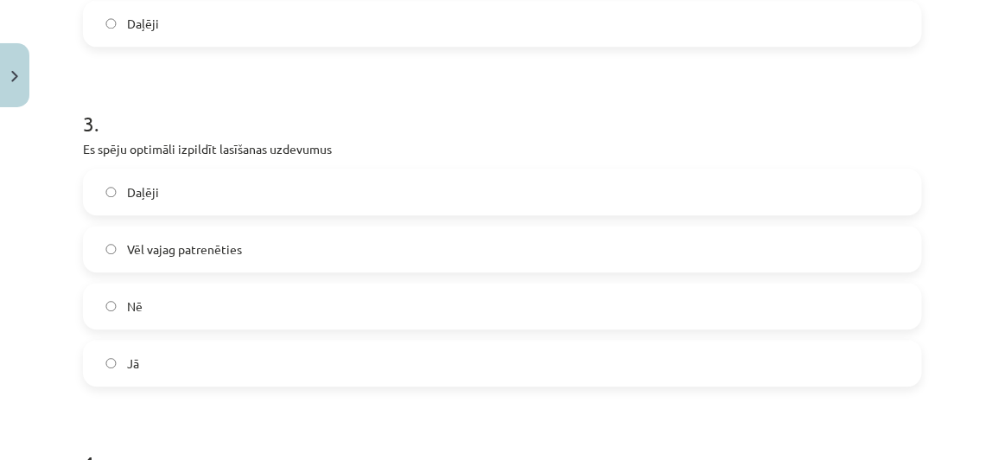
scroll to position [944, 0]
click at [267, 230] on label "Vēl vajag patrenēties" at bounding box center [503, 247] width 836 height 43
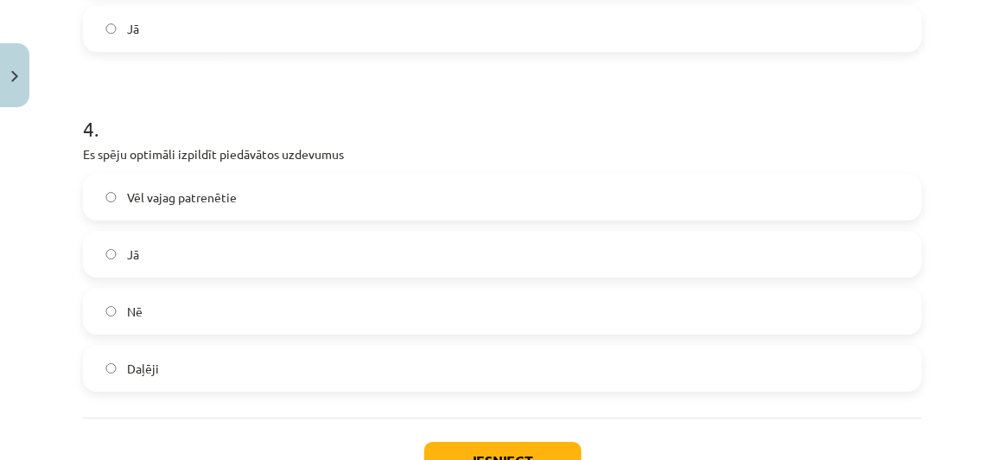
scroll to position [1279, 0]
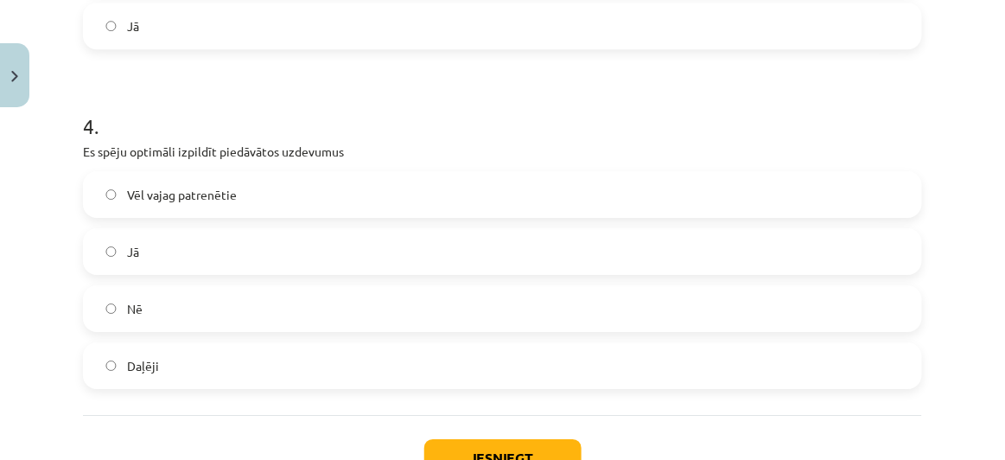
click at [295, 194] on label "Vēl vajag patrenētie" at bounding box center [503, 194] width 836 height 43
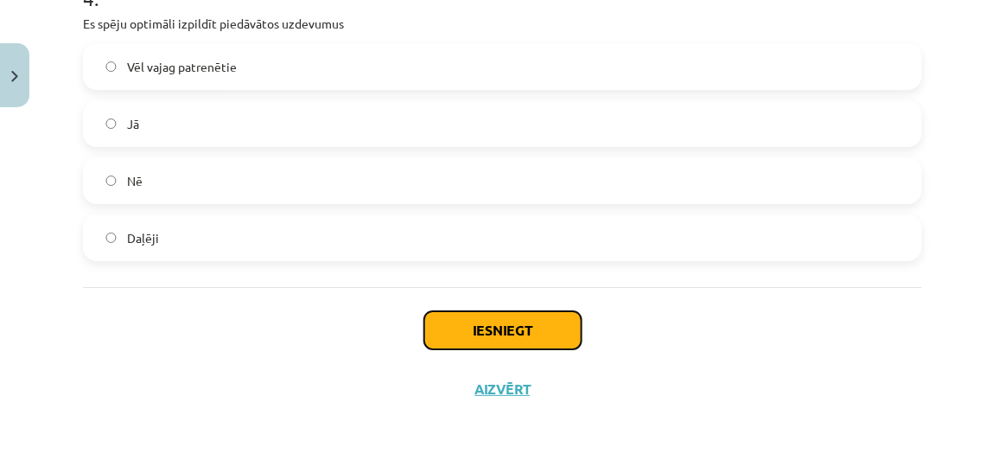
click at [474, 328] on button "Iesniegt" at bounding box center [502, 330] width 157 height 38
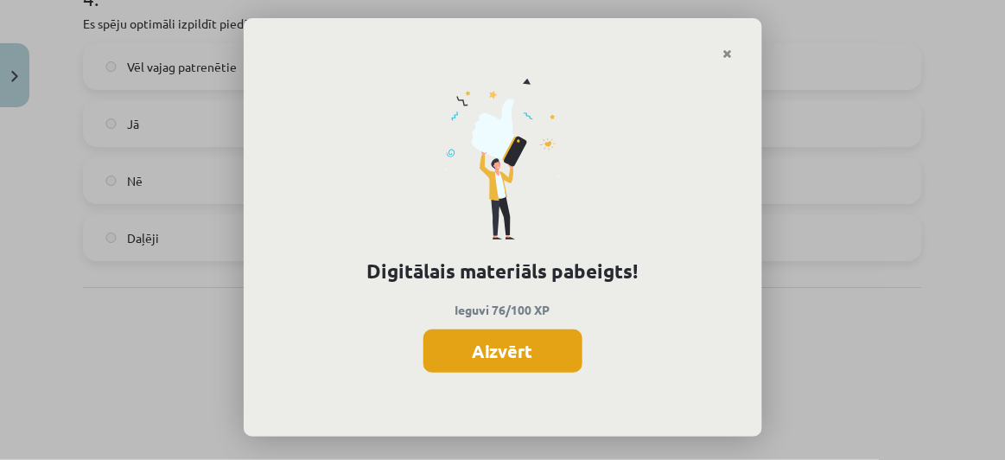
click at [547, 347] on button "Aizvērt" at bounding box center [503, 350] width 159 height 43
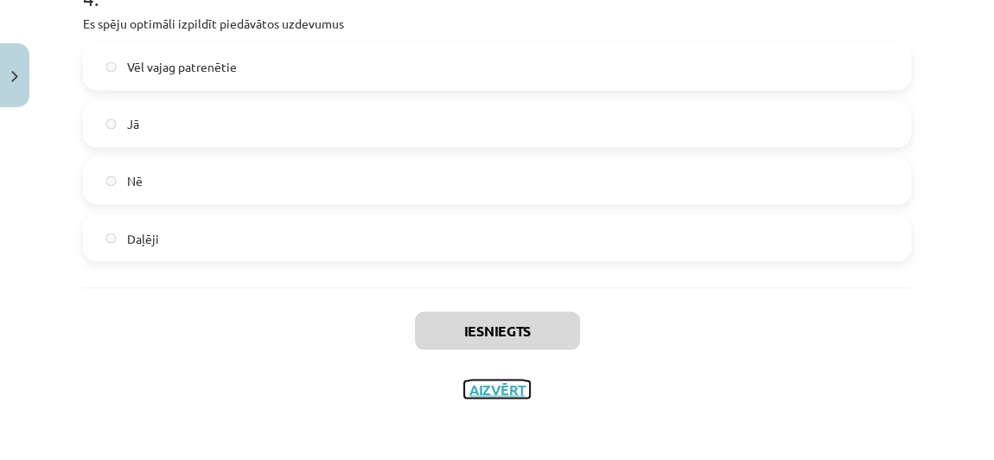
click at [487, 385] on button "Aizvērt" at bounding box center [497, 388] width 66 height 17
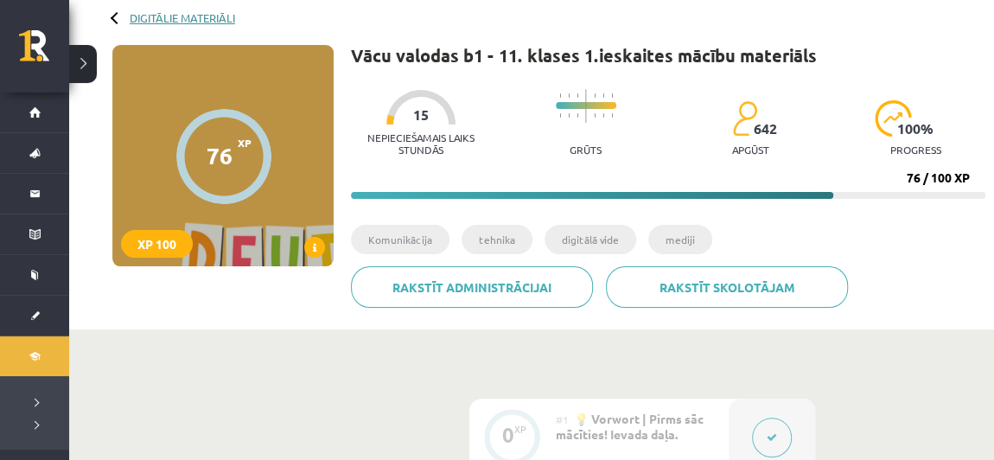
click at [169, 16] on link "Digitālie materiāli" at bounding box center [182, 17] width 105 height 13
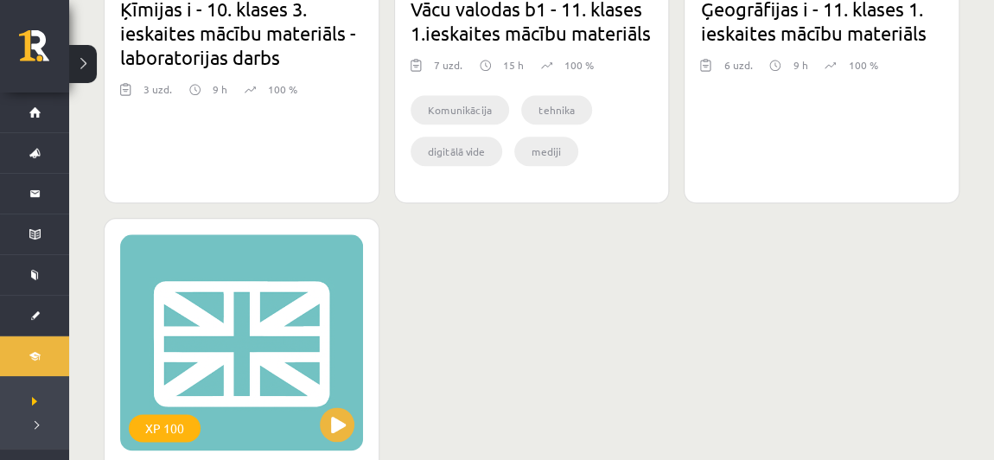
scroll to position [881, 0]
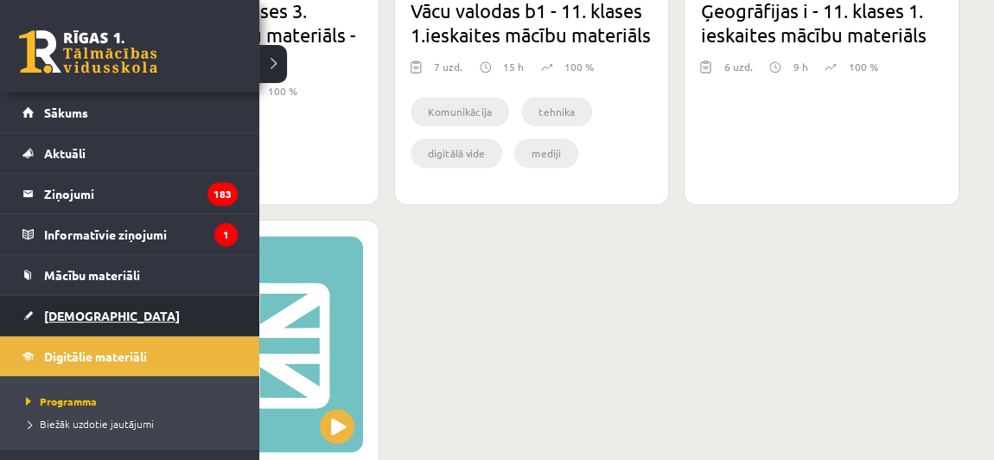
click at [58, 311] on span "[DEMOGRAPHIC_DATA]" at bounding box center [112, 316] width 136 height 16
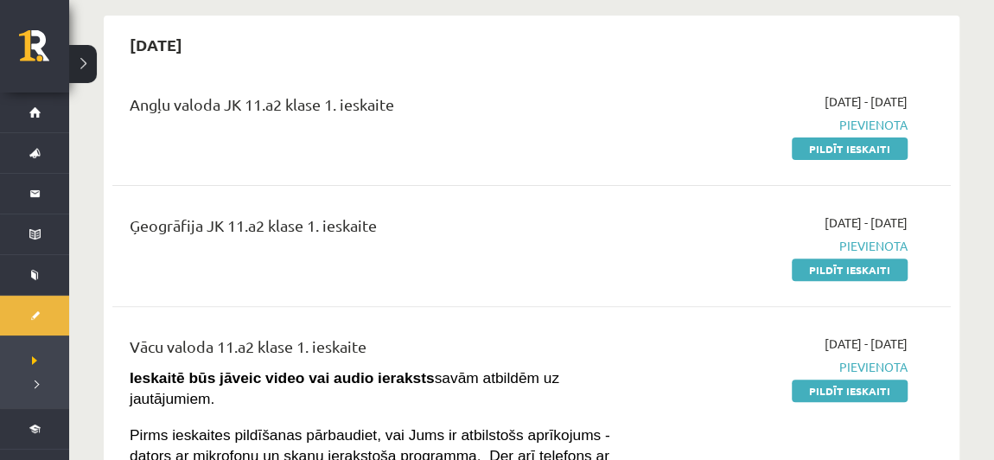
scroll to position [156, 0]
